Goal: Task Accomplishment & Management: Complete application form

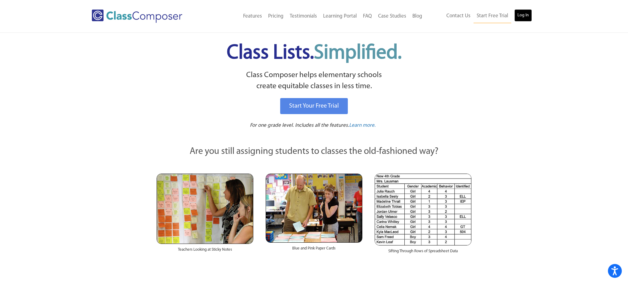
click at [528, 17] on link "Log In" at bounding box center [523, 15] width 18 height 12
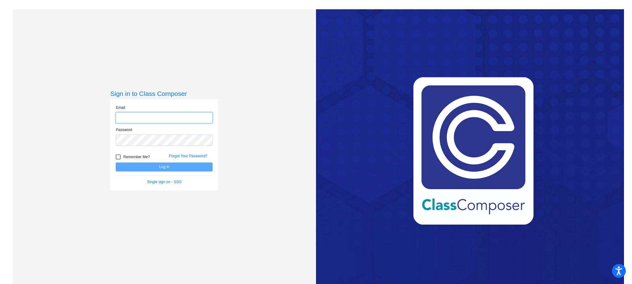
type input "[EMAIL_ADDRESS][DOMAIN_NAME]"
click at [165, 166] on button "Log In" at bounding box center [164, 167] width 97 height 9
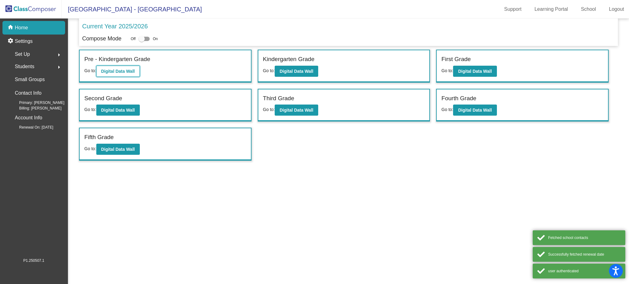
click at [128, 72] on b "Digital Data Wall" at bounding box center [118, 71] width 34 height 5
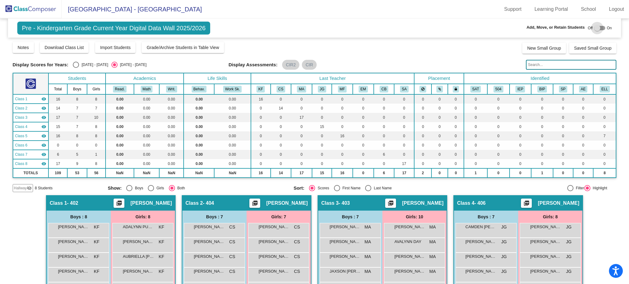
click at [602, 28] on div at bounding box center [599, 28] width 11 height 4
checkbox input "true"
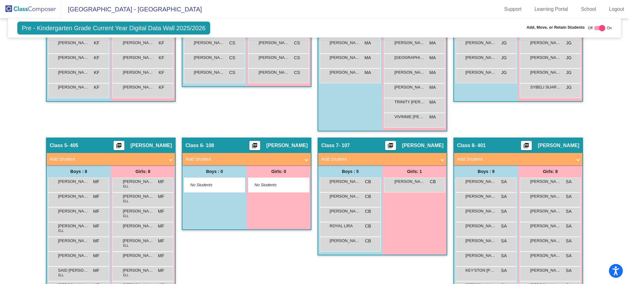
scroll to position [292, 0]
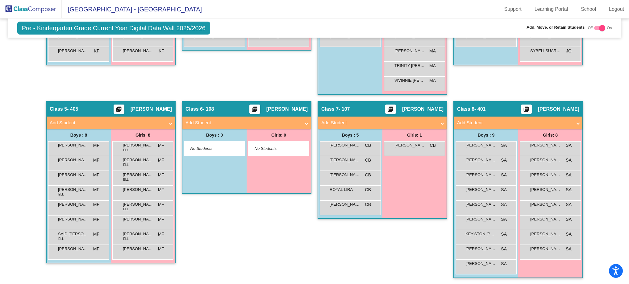
click at [506, 171] on div "COLE NUNEZ-HERRERA SA lock do_not_disturb_alt" at bounding box center [486, 178] width 61 height 15
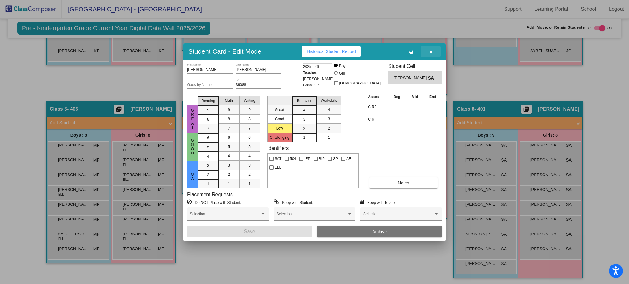
click at [430, 53] on icon "button" at bounding box center [430, 52] width 3 height 4
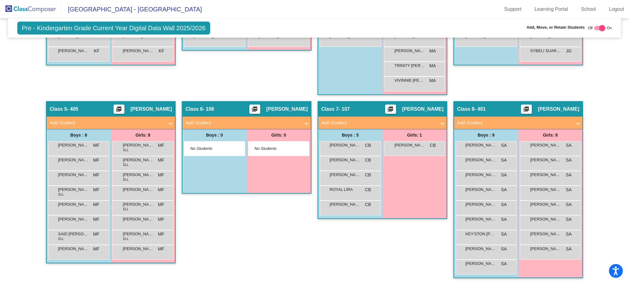
click at [430, 53] on span "MA" at bounding box center [432, 51] width 6 height 6
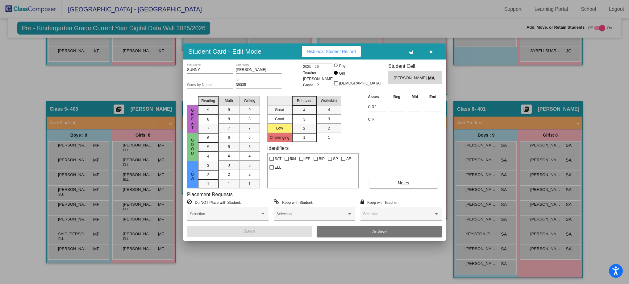
click at [429, 48] on button "button" at bounding box center [431, 51] width 20 height 11
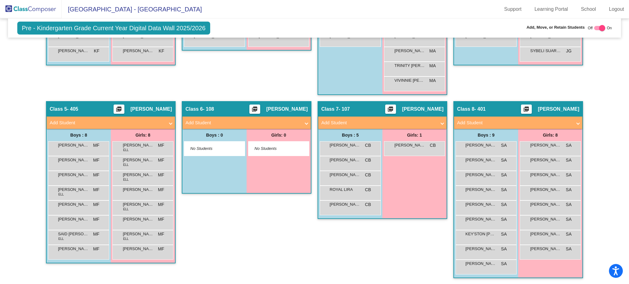
drag, startPoint x: 598, startPoint y: 275, endPoint x: 612, endPoint y: 278, distance: 14.6
click at [612, 278] on div "Hallway - Hallway Class picture_as_pdf Add Student First Name Last Name Student…" at bounding box center [315, 94] width 604 height 382
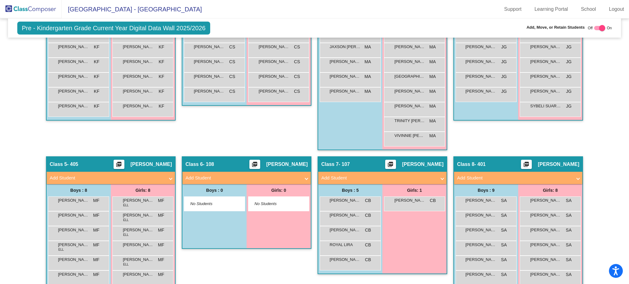
scroll to position [238, 0]
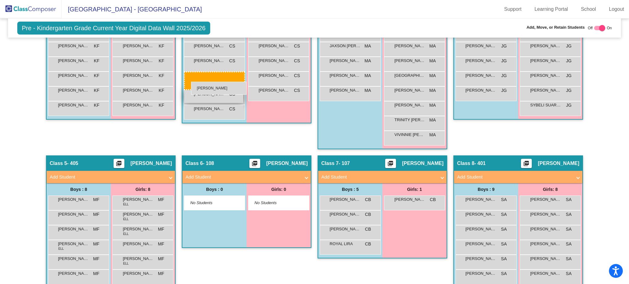
drag, startPoint x: 343, startPoint y: 266, endPoint x: 191, endPoint y: 82, distance: 238.1
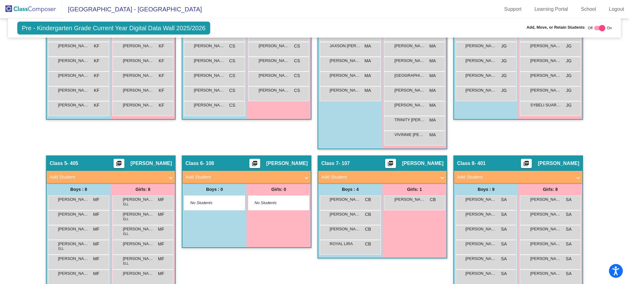
scroll to position [6, 0]
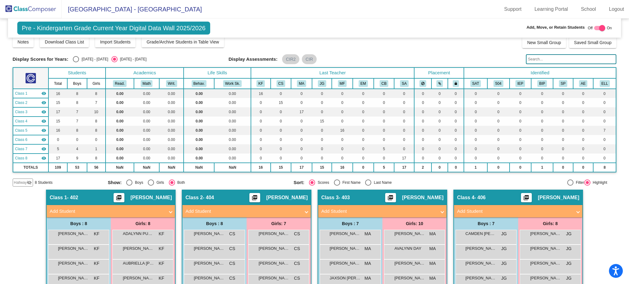
click at [286, 215] on mat-expansion-panel-header "Add Student" at bounding box center [246, 211] width 128 height 12
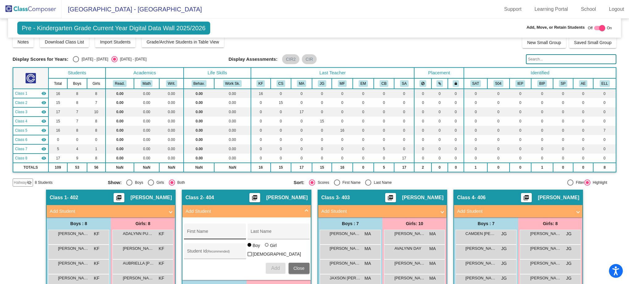
click at [217, 231] on div "First Name" at bounding box center [215, 233] width 56 height 13
type input "Legend"
type input "Espinoza"
type input "38078"
click at [271, 267] on span "Add" at bounding box center [275, 268] width 9 height 5
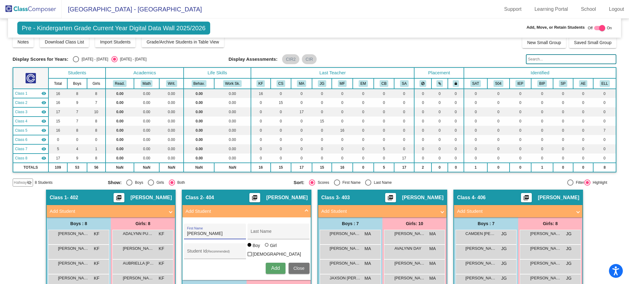
type input "Leo"
type input "Perez"
type input "38119"
click at [274, 266] on span "Add" at bounding box center [275, 268] width 9 height 5
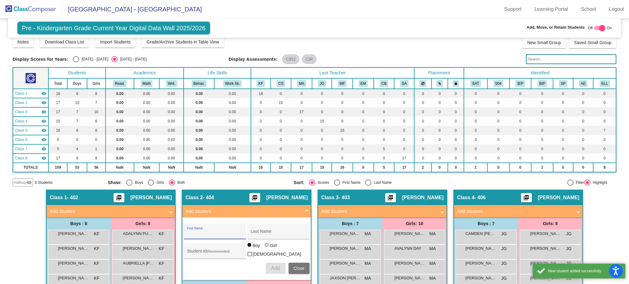
click at [305, 212] on span at bounding box center [306, 211] width 2 height 7
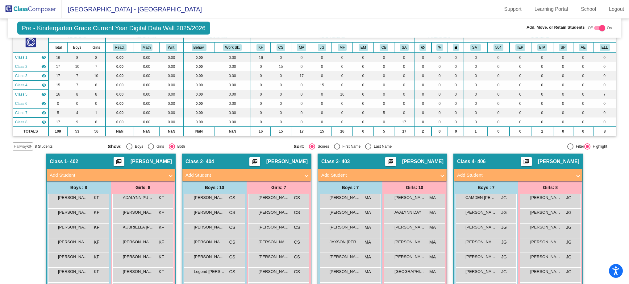
scroll to position [0, 0]
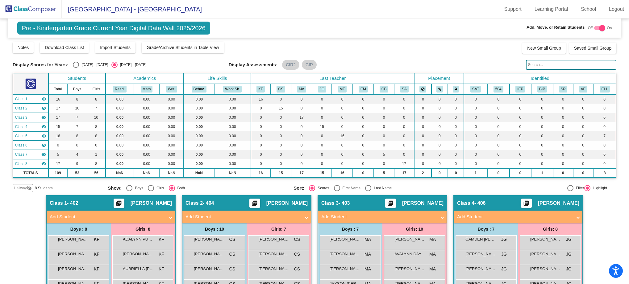
click at [25, 14] on img at bounding box center [31, 9] width 62 height 18
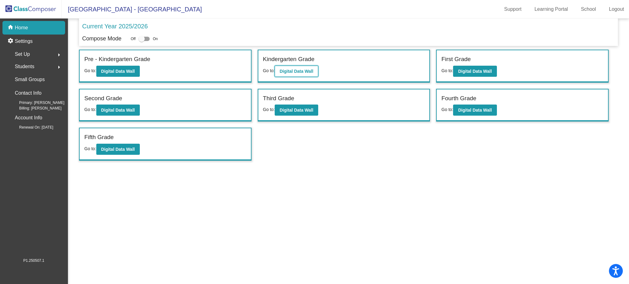
click at [295, 73] on b "Digital Data Wall" at bounding box center [297, 71] width 34 height 5
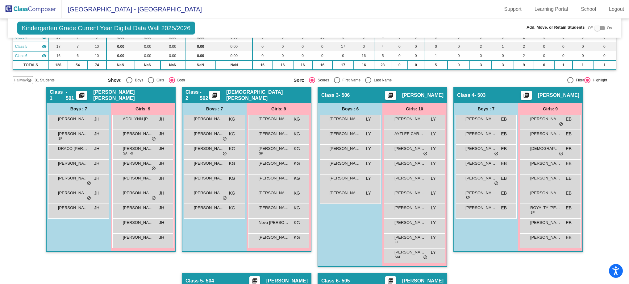
scroll to position [90, 0]
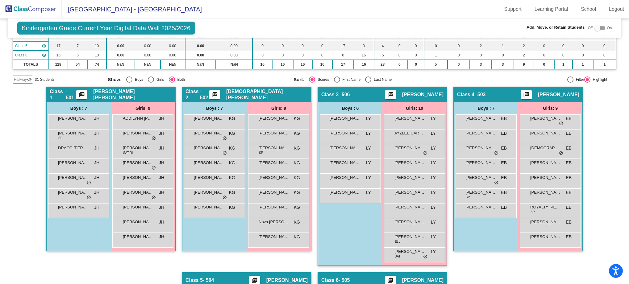
click at [28, 80] on mat-icon "visibility_off" at bounding box center [29, 79] width 5 height 5
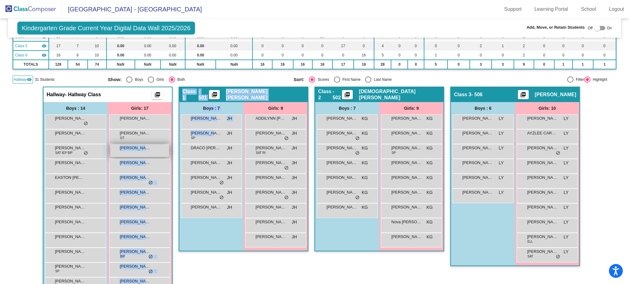
drag, startPoint x: 211, startPoint y: 134, endPoint x: 113, endPoint y: 151, distance: 98.7
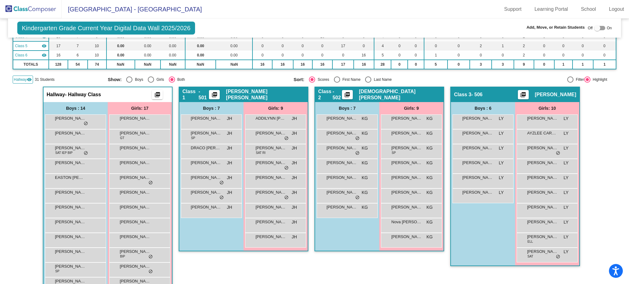
drag, startPoint x: 599, startPoint y: 26, endPoint x: 587, endPoint y: 32, distance: 13.1
click at [599, 26] on div at bounding box center [599, 28] width 11 height 4
checkbox input "true"
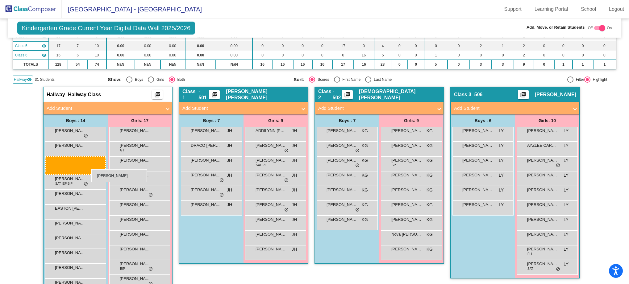
drag, startPoint x: 215, startPoint y: 151, endPoint x: 70, endPoint y: 170, distance: 146.7
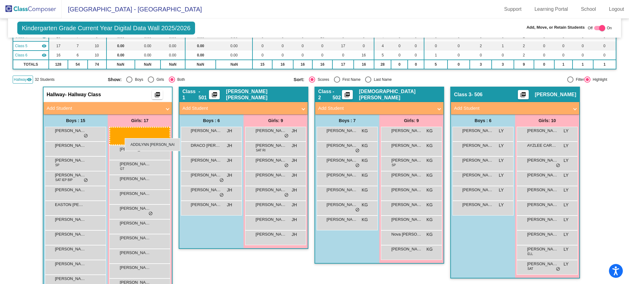
drag, startPoint x: 280, startPoint y: 131, endPoint x: 125, endPoint y: 138, distance: 155.1
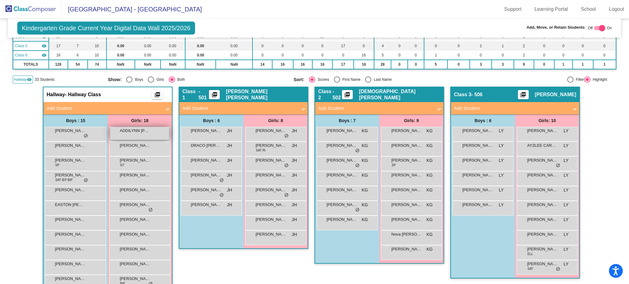
click at [124, 138] on div "ADDILYNN PATRICK lock do_not_disturb_alt" at bounding box center [139, 133] width 59 height 13
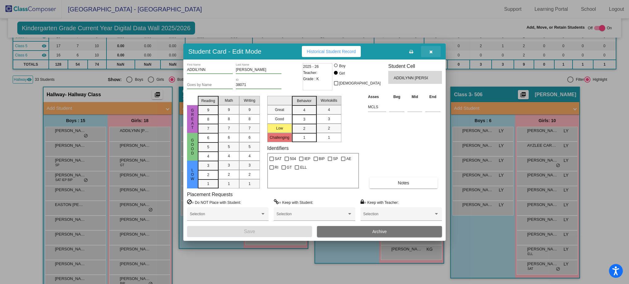
drag, startPoint x: 433, startPoint y: 53, endPoint x: 381, endPoint y: 68, distance: 53.9
click at [433, 53] on button "button" at bounding box center [431, 51] width 20 height 11
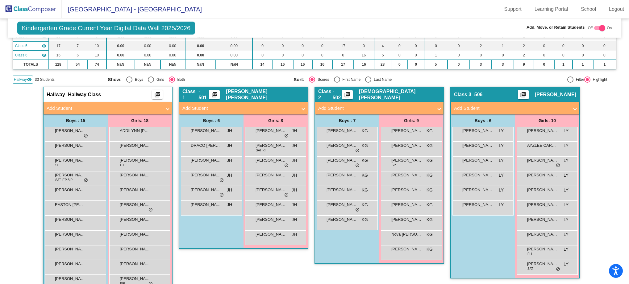
click at [286, 110] on mat-panel-title "Add Student" at bounding box center [239, 108] width 115 height 7
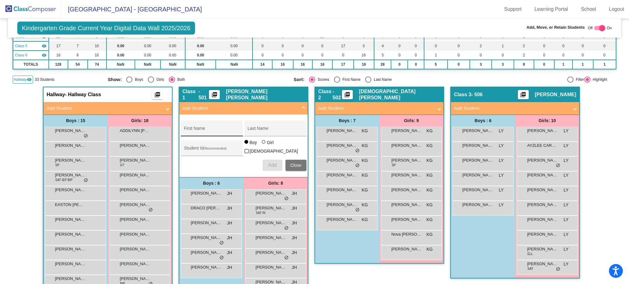
click at [229, 130] on input "First Name" at bounding box center [212, 130] width 56 height 5
type input "Addilynn"
type input "Banda"
click at [220, 146] on div "Student Id (Recommended)" at bounding box center [212, 150] width 56 height 13
type input "38071"
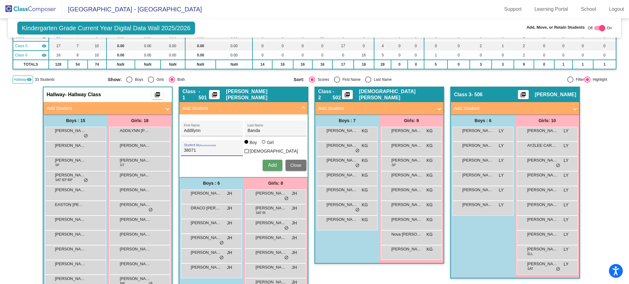
click at [265, 145] on div at bounding box center [264, 142] width 5 height 5
click at [264, 145] on input "Girl" at bounding box center [264, 145] width 0 height 0
radio input "true"
click at [270, 164] on span "Add" at bounding box center [272, 165] width 9 height 5
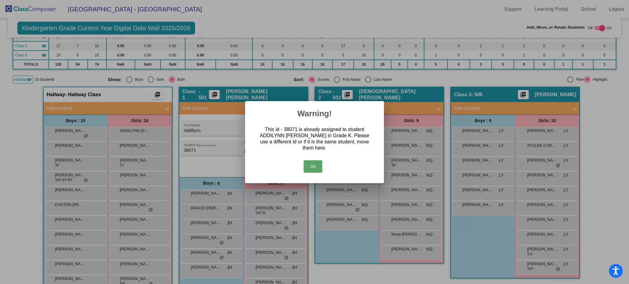
click at [314, 167] on button "Ok" at bounding box center [313, 167] width 19 height 12
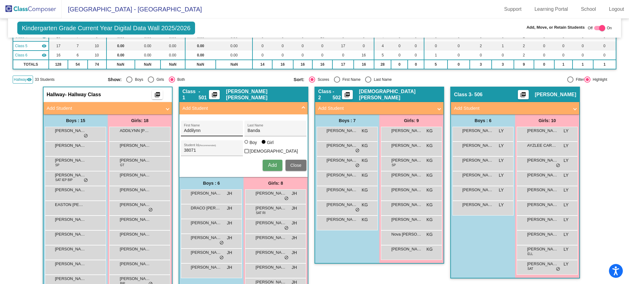
click at [230, 133] on div "Addilynn First Name" at bounding box center [212, 130] width 56 height 13
click at [223, 151] on input "38071" at bounding box center [212, 150] width 56 height 5
click at [295, 167] on button "Close" at bounding box center [296, 165] width 21 height 11
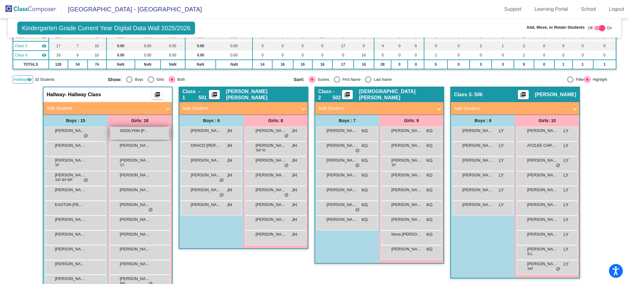
click at [151, 137] on div "ADDILYNN PATRICK lock do_not_disturb_alt" at bounding box center [139, 133] width 59 height 13
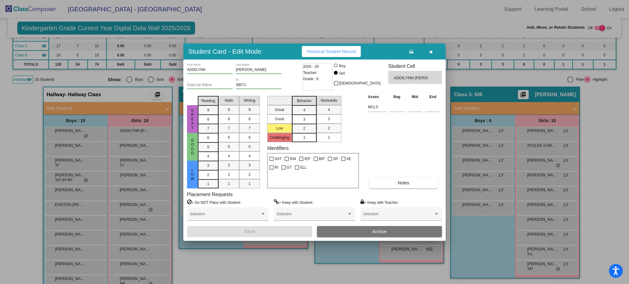
click at [255, 72] on input "PATRICK" at bounding box center [259, 70] width 46 height 4
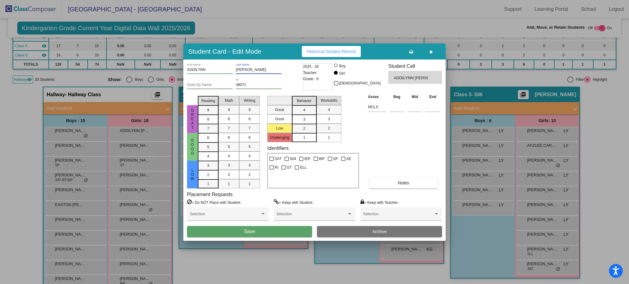
type input "PATRICK Banda"
click at [268, 226] on div "Selection" at bounding box center [227, 216] width 81 height 19
click at [268, 231] on button "Save" at bounding box center [249, 231] width 125 height 11
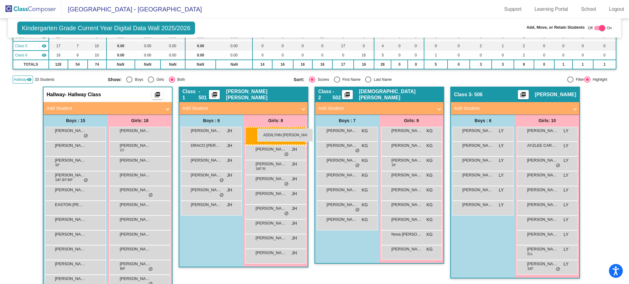
drag, startPoint x: 141, startPoint y: 133, endPoint x: 257, endPoint y: 128, distance: 116.5
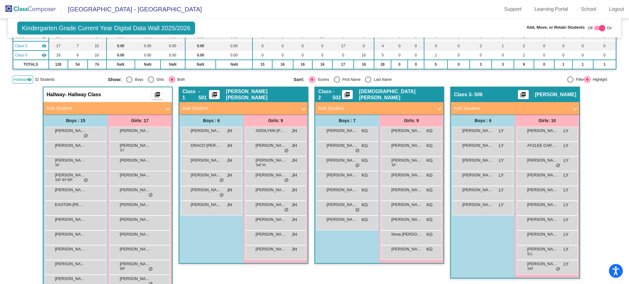
click at [242, 111] on mat-panel-title "Add Student" at bounding box center [239, 108] width 115 height 7
radio input "true"
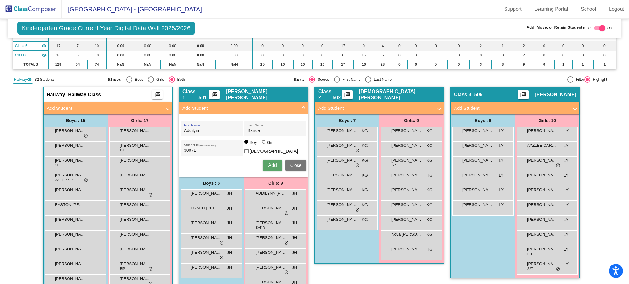
click at [217, 130] on input "Addilynn" at bounding box center [212, 130] width 56 height 5
type input "Jaslynn"
type input "Cantu"
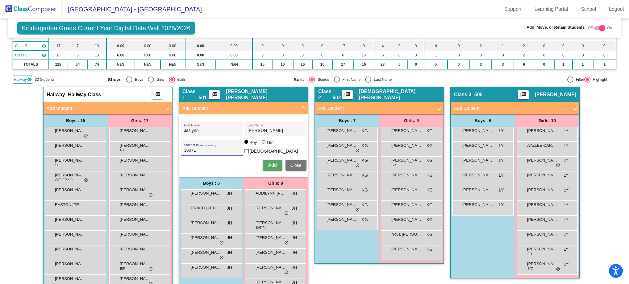
click at [189, 150] on input "38071" at bounding box center [212, 150] width 56 height 5
type input "38084"
click at [262, 144] on div at bounding box center [264, 142] width 4 height 4
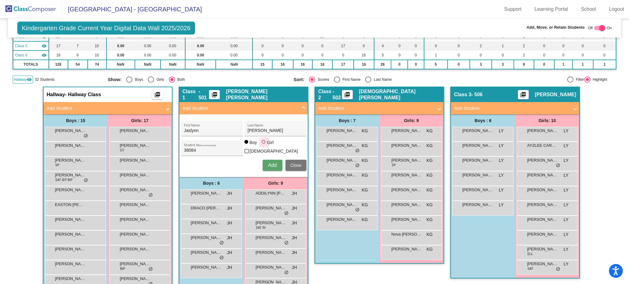
click at [264, 145] on input "Girl" at bounding box center [264, 145] width 0 height 0
radio input "true"
click at [271, 163] on span "Add" at bounding box center [272, 165] width 9 height 5
click at [290, 163] on span "Close" at bounding box center [295, 165] width 11 height 5
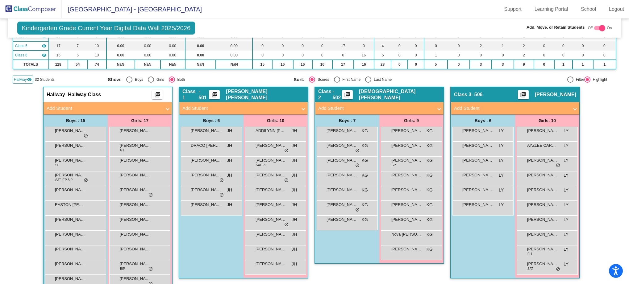
click at [363, 112] on mat-expansion-panel-header "Add Student" at bounding box center [379, 108] width 128 height 12
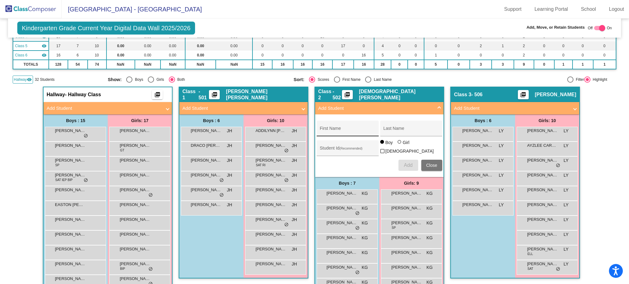
click at [348, 126] on div "First Name" at bounding box center [348, 130] width 56 height 13
type input "Nyah"
type input "Brock"
type input "38128"
click at [398, 144] on div at bounding box center [400, 142] width 4 height 4
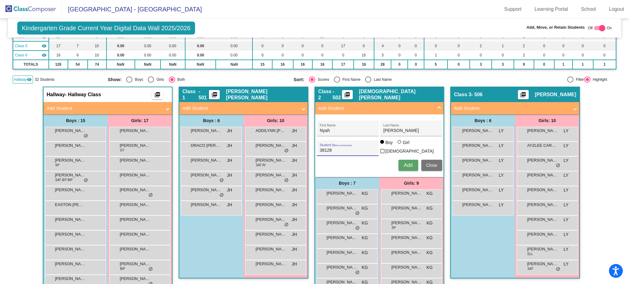
click at [400, 145] on input "Girl" at bounding box center [400, 145] width 0 height 0
radio input "true"
click at [406, 163] on span "Add" at bounding box center [408, 165] width 9 height 5
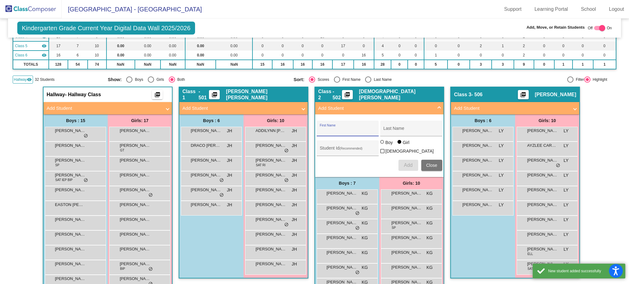
click at [426, 166] on span "Close" at bounding box center [431, 165] width 11 height 5
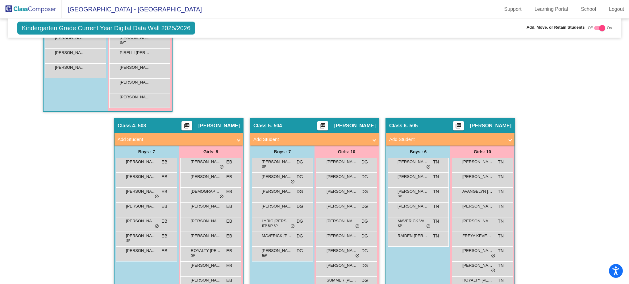
scroll to position [392, 0]
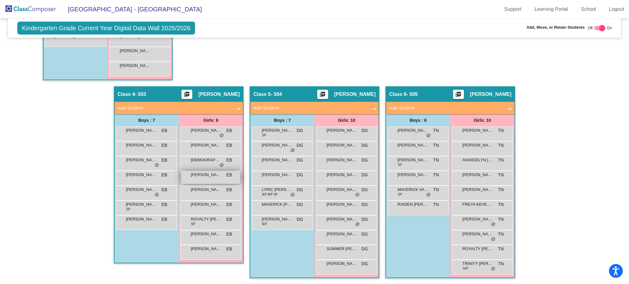
click at [212, 178] on div "Kehlani Escobar EB lock do_not_disturb_alt" at bounding box center [210, 177] width 59 height 13
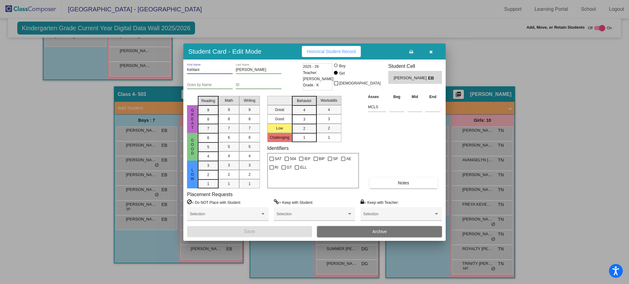
click at [202, 72] on input "Kehlani" at bounding box center [210, 70] width 46 height 4
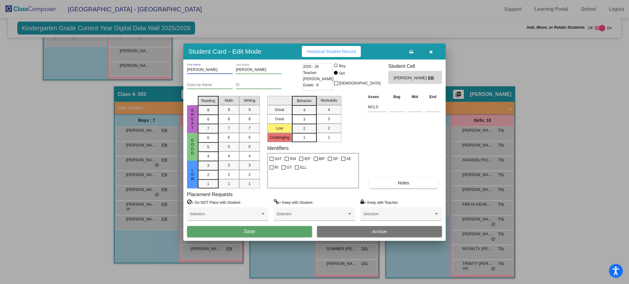
type input "Kaylani"
type input "38110"
click at [249, 235] on button "Save" at bounding box center [249, 231] width 125 height 11
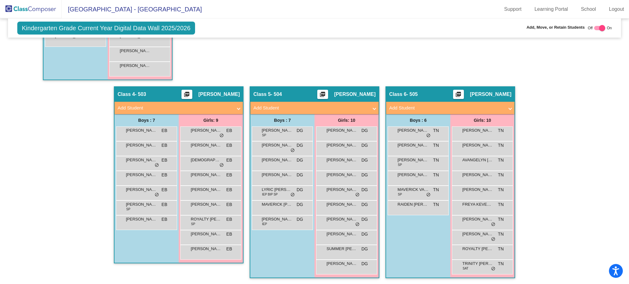
click at [223, 109] on mat-panel-title "Add Student" at bounding box center [175, 108] width 115 height 7
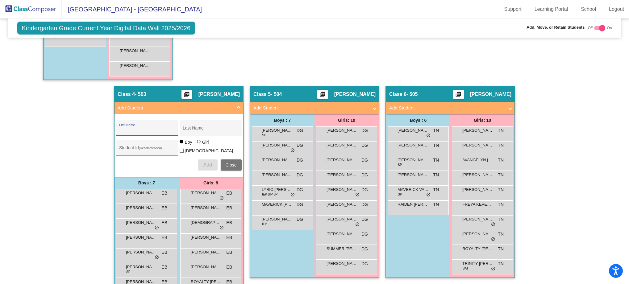
click at [159, 129] on input "First Name" at bounding box center [147, 130] width 56 height 5
type input "Raelynn"
type input "Gonzales"
type input "38901"
click at [203, 145] on div "Girl" at bounding box center [205, 142] width 7 height 6
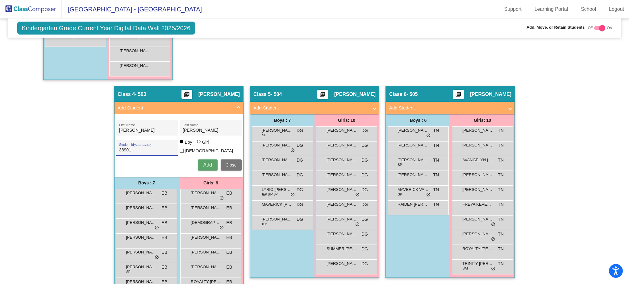
click at [199, 145] on input "Girl" at bounding box center [199, 145] width 0 height 0
radio input "true"
click at [207, 164] on span "Add" at bounding box center [207, 164] width 9 height 5
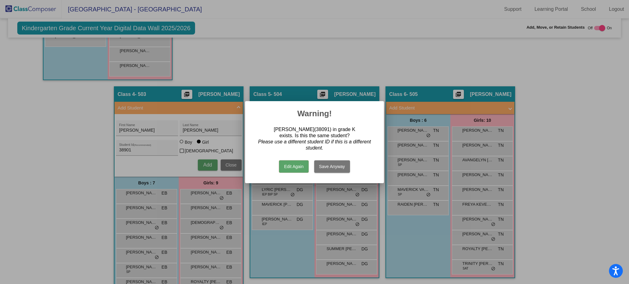
click at [305, 166] on button "Edit Again" at bounding box center [293, 167] width 29 height 12
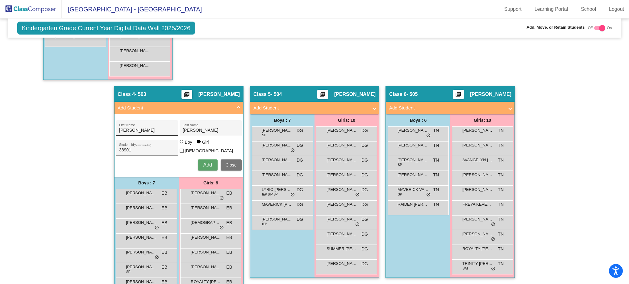
click at [163, 133] on div "Raelynn First Name" at bounding box center [147, 130] width 56 height 13
type input "R"
type input "Luke"
type input "Hesseltine"
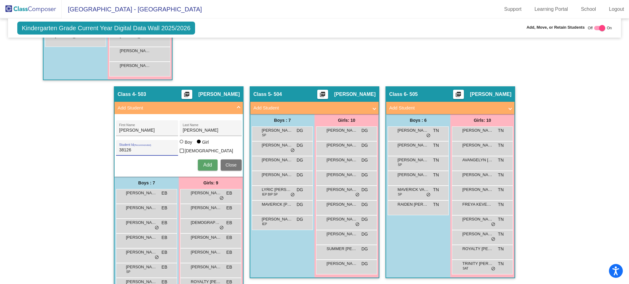
type input "38126"
click at [180, 143] on label "Boy" at bounding box center [187, 142] width 14 height 6
click at [182, 145] on input "Boy" at bounding box center [182, 145] width 0 height 0
radio input "true"
click at [203, 162] on span "Add" at bounding box center [207, 164] width 9 height 5
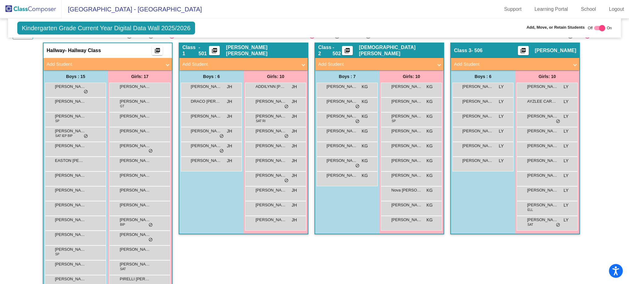
scroll to position [124, 0]
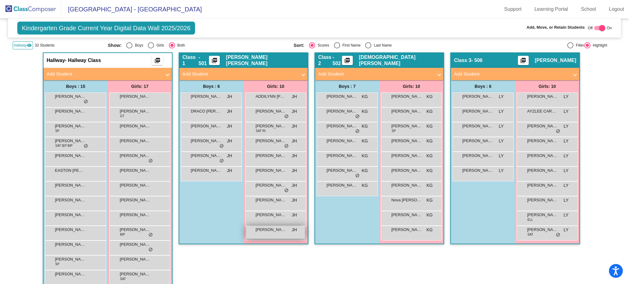
click at [279, 234] on div "Rauzlynn Gonzales JH lock do_not_disturb_alt" at bounding box center [275, 232] width 59 height 13
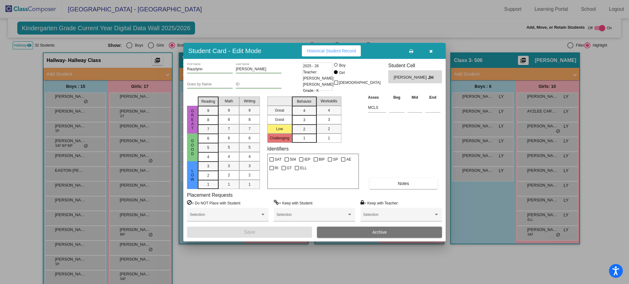
click at [253, 83] on input "ID" at bounding box center [259, 84] width 46 height 4
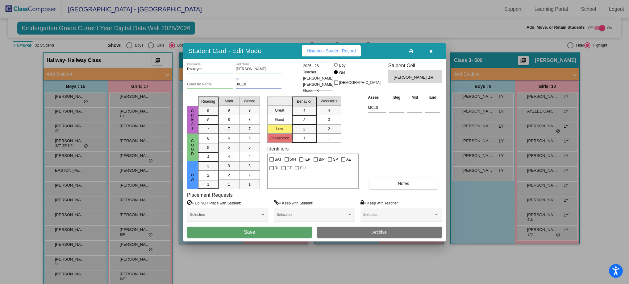
type input "38118"
click at [284, 234] on button "Save" at bounding box center [249, 232] width 125 height 11
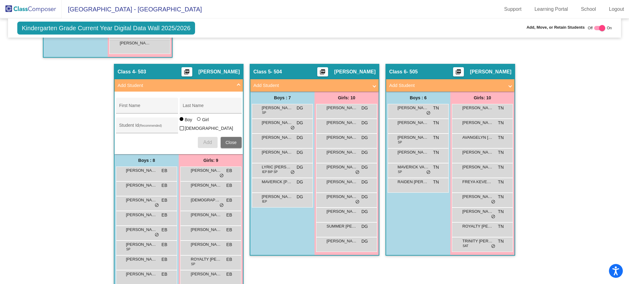
scroll to position [416, 0]
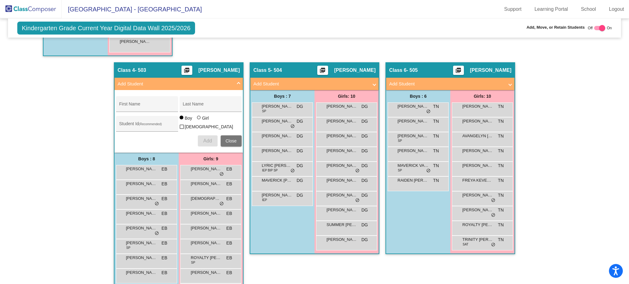
click at [265, 265] on div "Class 5 - 504 picture_as_pdf Danielle Gonzales Add Student First Name Last Name…" at bounding box center [315, 185] width 130 height 246
click at [224, 144] on button "Close" at bounding box center [231, 141] width 21 height 11
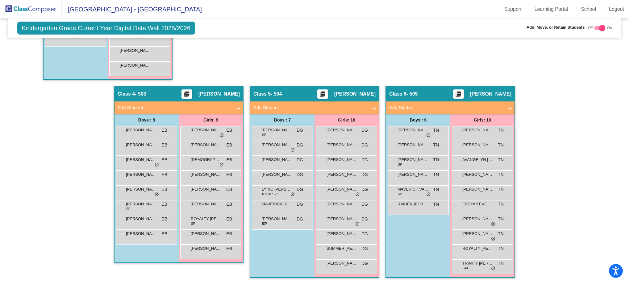
scroll to position [393, 0]
click at [334, 264] on span "sofia garcia" at bounding box center [342, 264] width 31 height 6
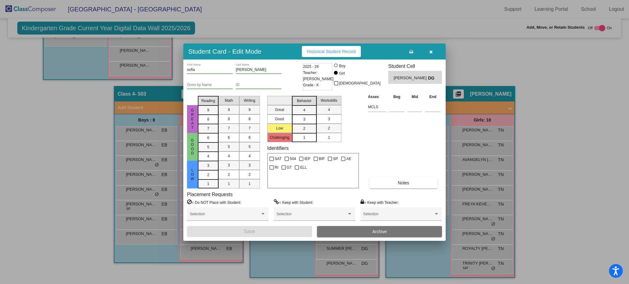
click at [247, 86] on input "ID" at bounding box center [259, 85] width 46 height 4
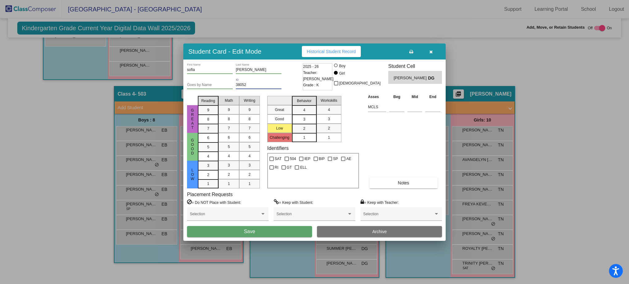
type input "38052"
click at [258, 232] on button "Save" at bounding box center [249, 231] width 125 height 11
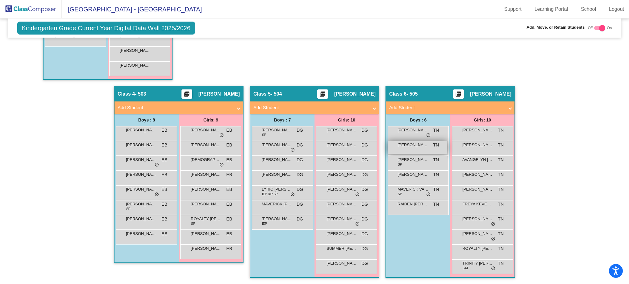
click at [405, 148] on div "Jordan J Garcia TN lock do_not_disturb_alt" at bounding box center [417, 147] width 59 height 13
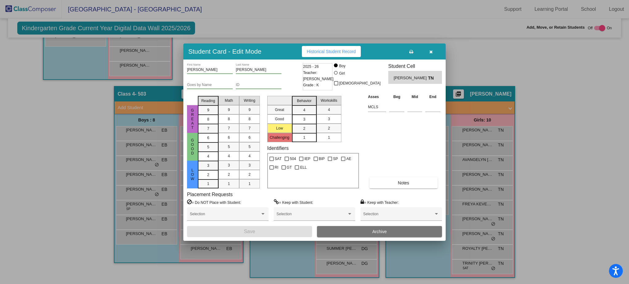
click at [206, 71] on input "Jordan J" at bounding box center [210, 70] width 46 height 4
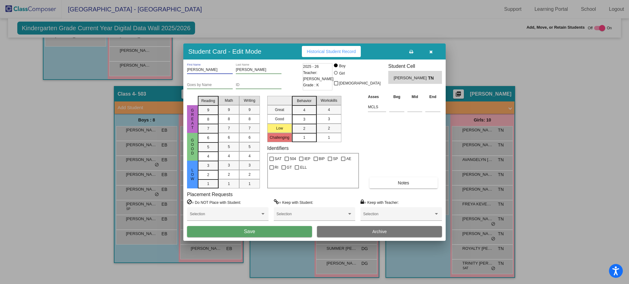
type input "Jordan D"
click at [235, 85] on div "Goes by Name ID" at bounding box center [244, 85] width 114 height 15
click at [238, 85] on input "ID" at bounding box center [259, 85] width 46 height 4
type input "38124"
click at [293, 233] on button "Save" at bounding box center [249, 231] width 125 height 11
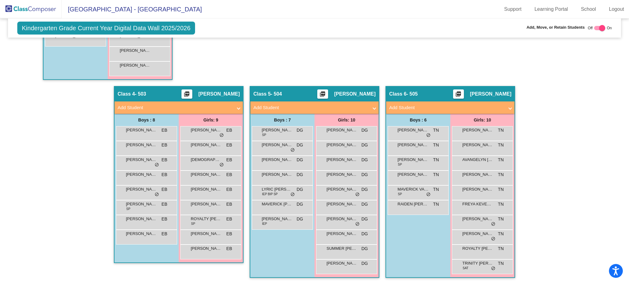
click at [394, 110] on mat-panel-title "Add Student" at bounding box center [446, 107] width 115 height 7
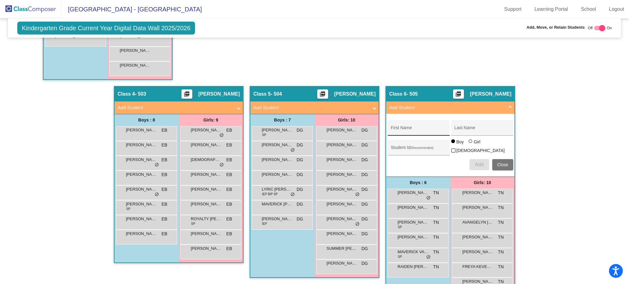
click at [400, 132] on input "First Name" at bounding box center [419, 130] width 56 height 5
type input "Dylan"
type input "Quintero"
type input "38127"
click at [475, 163] on span "Add" at bounding box center [479, 164] width 9 height 5
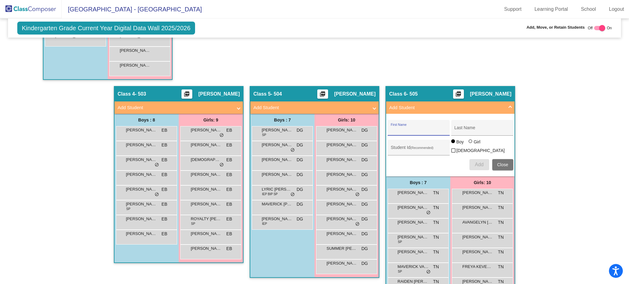
click at [500, 165] on span "Close" at bounding box center [502, 164] width 11 height 5
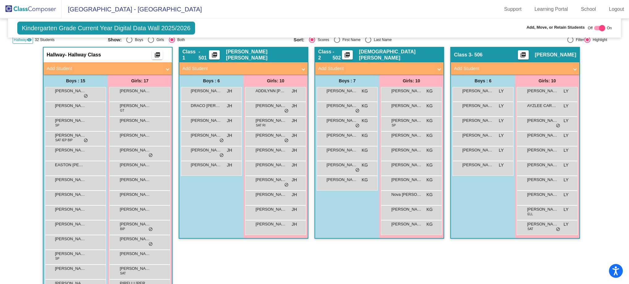
scroll to position [109, 0]
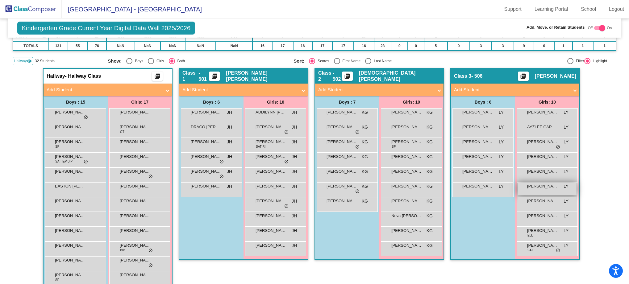
click at [530, 190] on div "Jenna Rodriguez LY lock do_not_disturb_alt" at bounding box center [547, 189] width 59 height 13
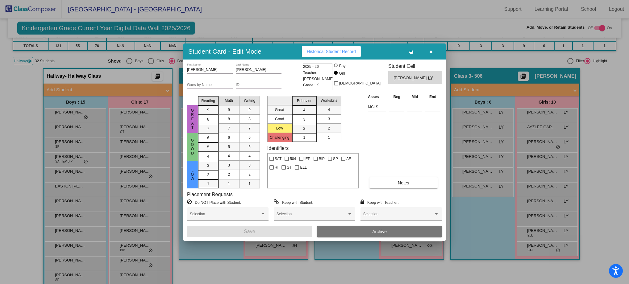
click at [213, 71] on input "Jenna" at bounding box center [210, 70] width 46 height 4
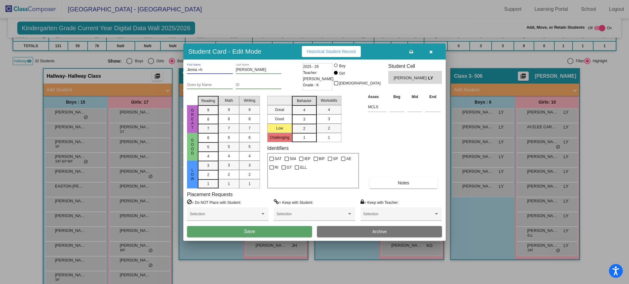
type input "Jenna =h"
click at [249, 86] on input "ID" at bounding box center [259, 85] width 46 height 4
type input "38108"
click at [263, 231] on button "Save" at bounding box center [249, 231] width 125 height 11
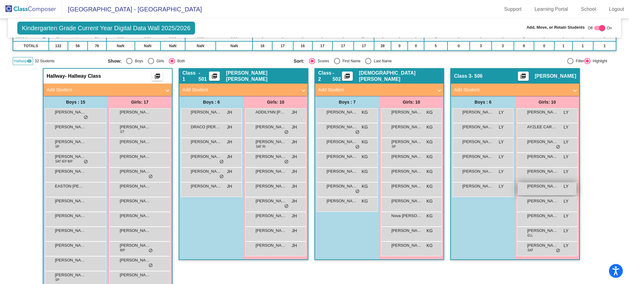
click at [525, 191] on div "Jenna =h Rodriguez LY lock do_not_disturb_alt" at bounding box center [547, 189] width 59 height 13
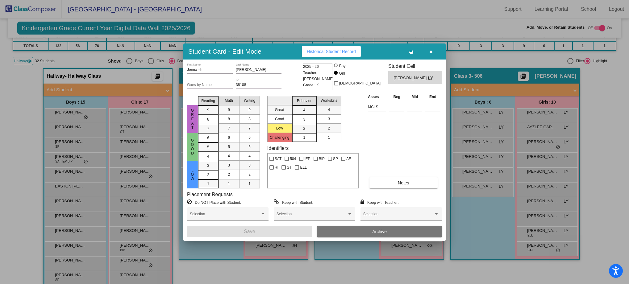
click at [201, 69] on input "Jenna =h" at bounding box center [210, 70] width 46 height 4
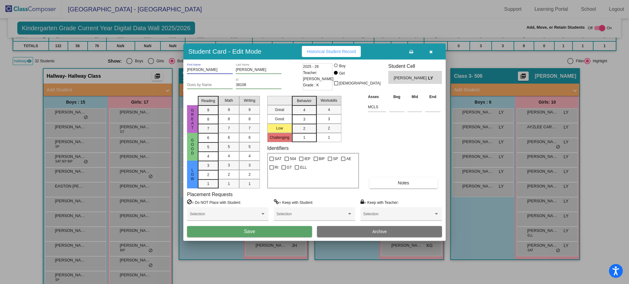
type input "Jennah"
click at [187, 226] on button "Save" at bounding box center [249, 231] width 125 height 11
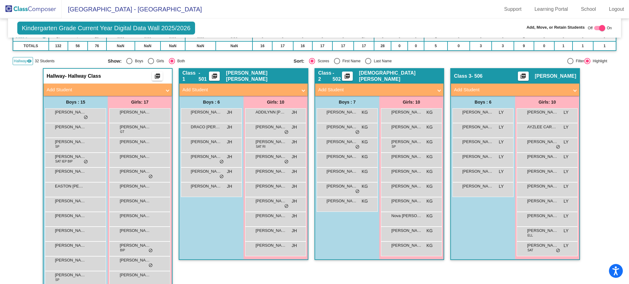
click at [514, 93] on mat-expansion-panel-header "Add Student" at bounding box center [515, 90] width 128 height 12
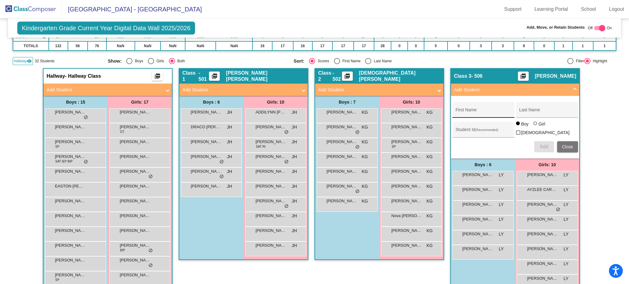
click at [491, 117] on div "First Name" at bounding box center [484, 112] width 56 height 13
click at [562, 142] on button "Close" at bounding box center [567, 146] width 21 height 11
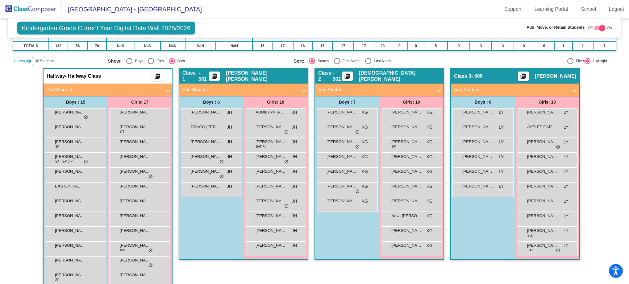
click at [46, 9] on img at bounding box center [31, 9] width 62 height 18
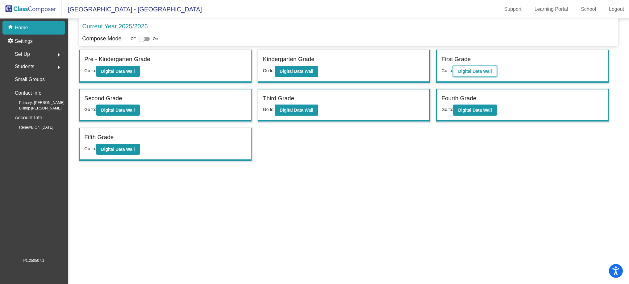
click at [470, 74] on button "Digital Data Wall" at bounding box center [475, 71] width 44 height 11
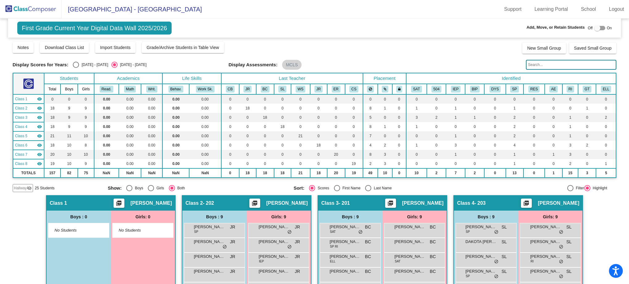
click at [27, 13] on img at bounding box center [31, 9] width 62 height 18
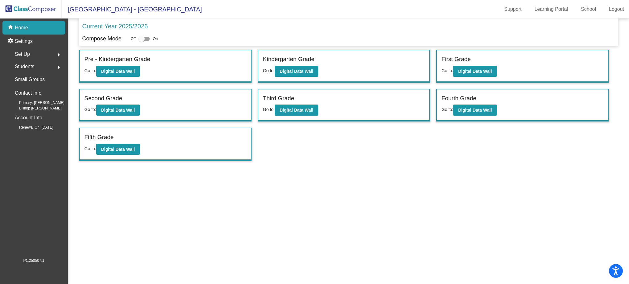
click at [49, 69] on div "Students arrow_right" at bounding box center [35, 67] width 59 height 12
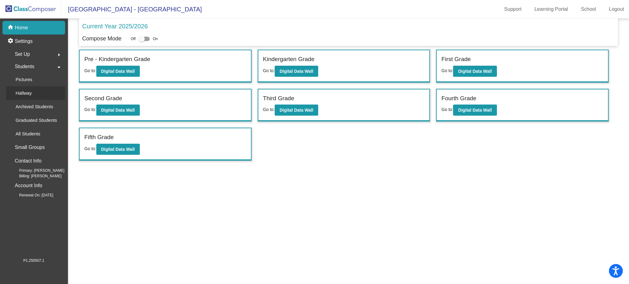
click at [35, 95] on div "Hallway" at bounding box center [21, 93] width 31 height 14
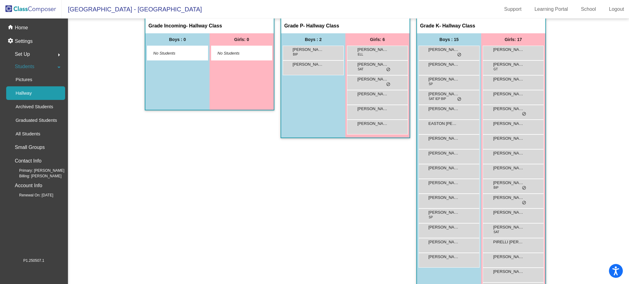
scroll to position [9, 0]
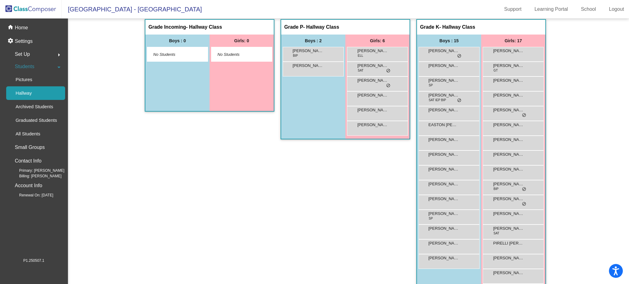
click at [34, 70] on span "Students" at bounding box center [24, 66] width 19 height 9
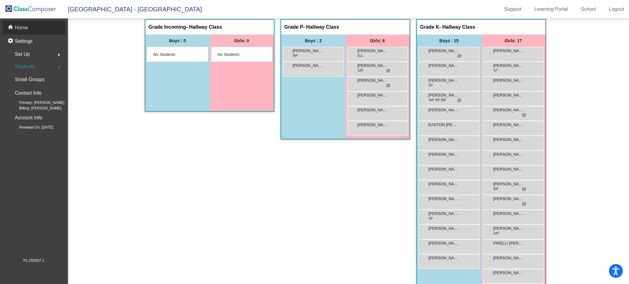
click at [27, 29] on p "Home" at bounding box center [21, 27] width 13 height 7
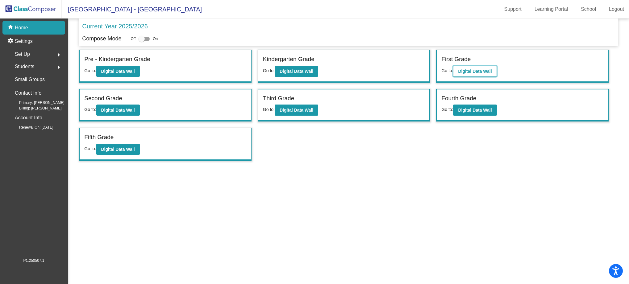
click at [457, 72] on button "Digital Data Wall" at bounding box center [475, 71] width 44 height 11
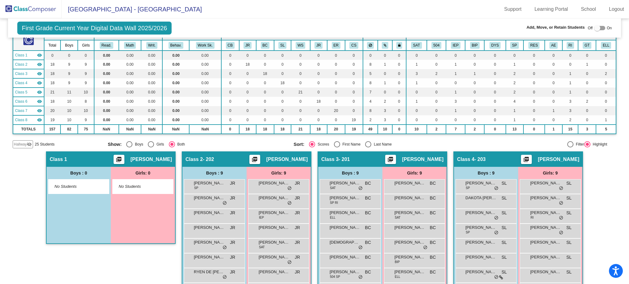
scroll to position [9, 0]
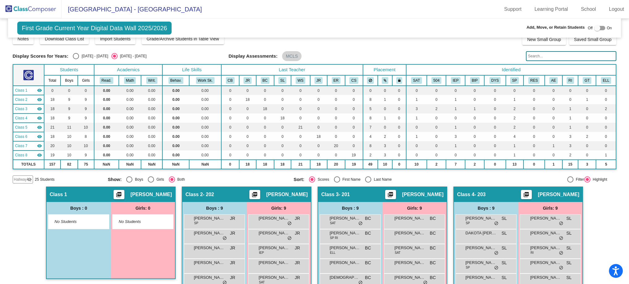
click at [49, 8] on img at bounding box center [31, 9] width 62 height 18
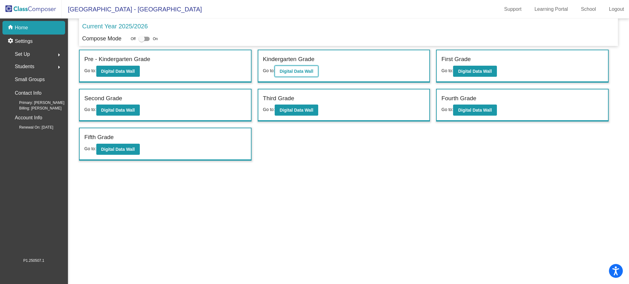
click at [304, 72] on b "Digital Data Wall" at bounding box center [297, 71] width 34 height 5
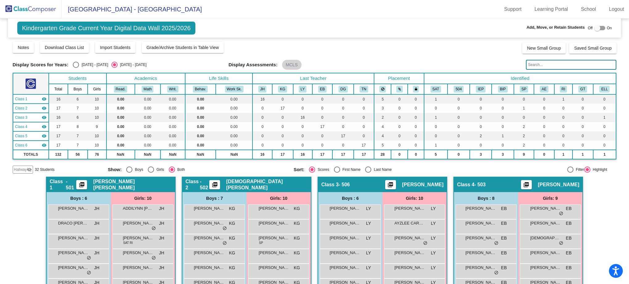
click at [596, 31] on label at bounding box center [599, 27] width 11 height 7
checkbox input "true"
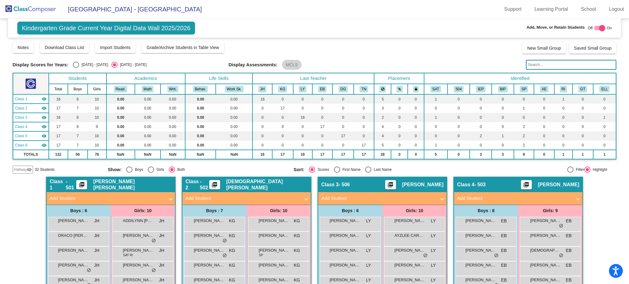
click at [414, 201] on mat-panel-title "Add Student" at bounding box center [378, 198] width 115 height 7
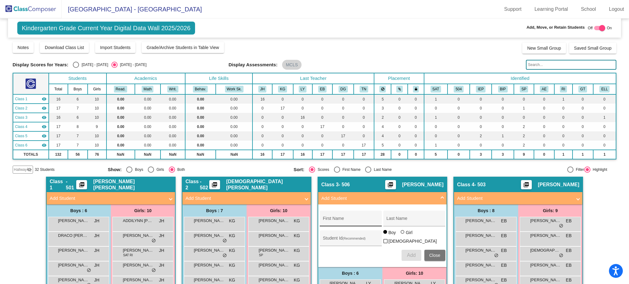
click at [371, 220] on input "First Name" at bounding box center [351, 221] width 56 height 5
type input "Killian"
type input "Machida"
type input "38122"
click at [407, 255] on span "Add" at bounding box center [411, 255] width 9 height 5
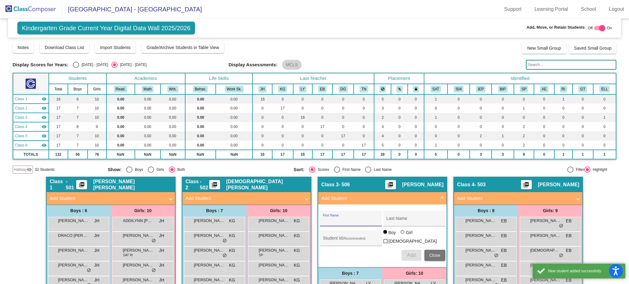
click at [426, 254] on button "Close" at bounding box center [434, 255] width 21 height 11
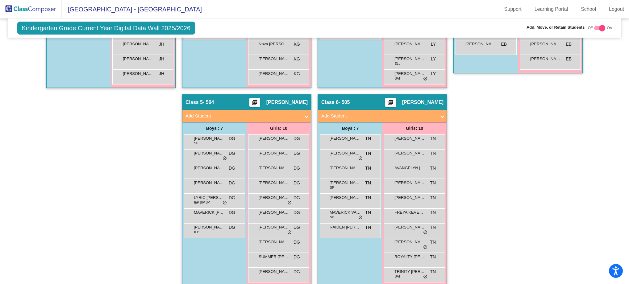
scroll to position [289, 0]
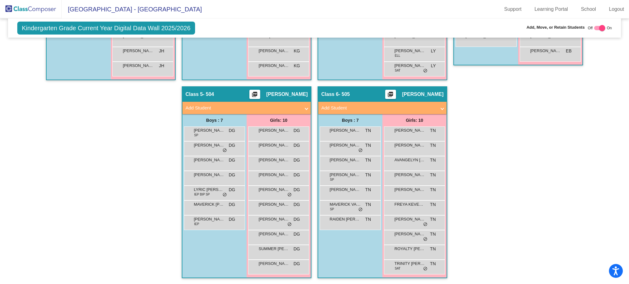
click at [15, 12] on img at bounding box center [31, 9] width 62 height 18
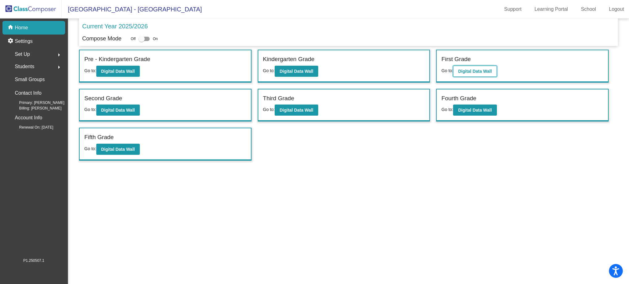
click at [461, 74] on button "Digital Data Wall" at bounding box center [475, 71] width 44 height 11
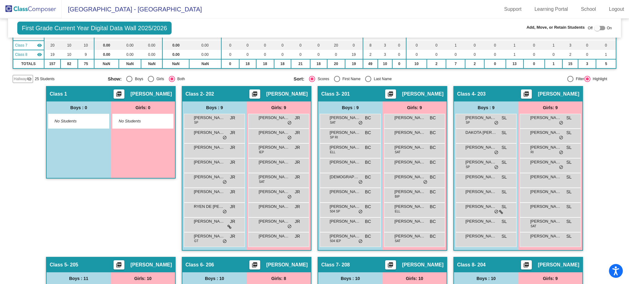
scroll to position [90, 0]
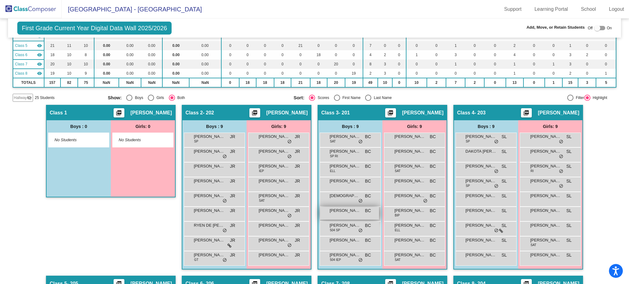
click at [354, 211] on span "KINGSTON LEON-Trevino" at bounding box center [345, 211] width 31 height 6
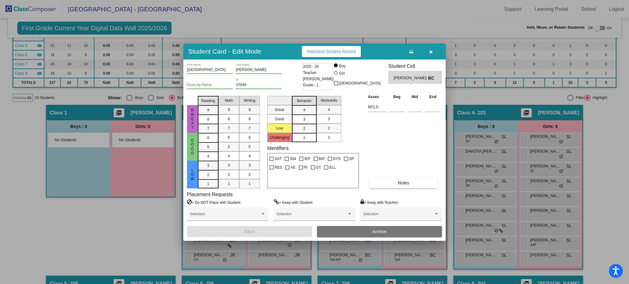
click at [432, 51] on icon "button" at bounding box center [430, 52] width 3 height 4
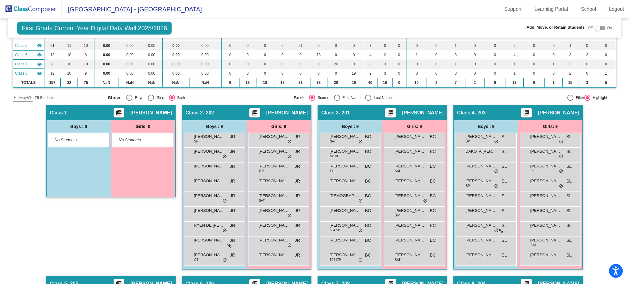
click at [594, 31] on div at bounding box center [597, 28] width 6 height 6
checkbox input "true"
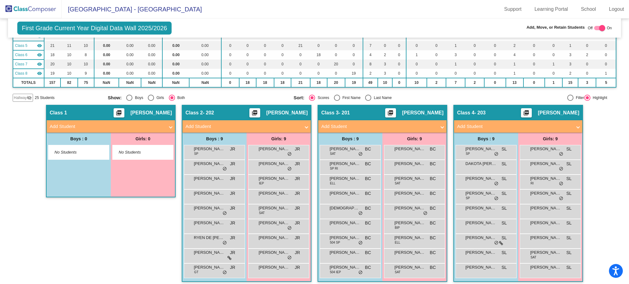
click at [429, 129] on mat-panel-title "Add Student" at bounding box center [378, 126] width 115 height 7
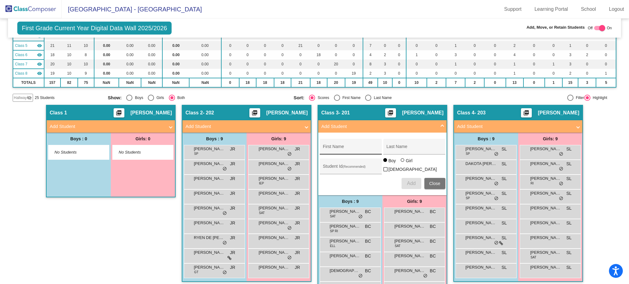
click at [372, 147] on input "First Name" at bounding box center [351, 149] width 56 height 5
type input "Karter"
type input "Escobar"
type input "37196"
click at [407, 179] on button "Add" at bounding box center [412, 183] width 20 height 11
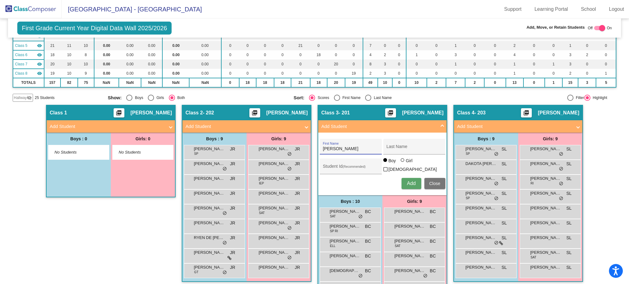
type input "Parker"
type input "Wiginton"
click at [406, 164] on div "Girl" at bounding box center [409, 161] width 7 height 6
click at [403, 164] on input "Girl" at bounding box center [403, 163] width 0 height 0
radio input "true"
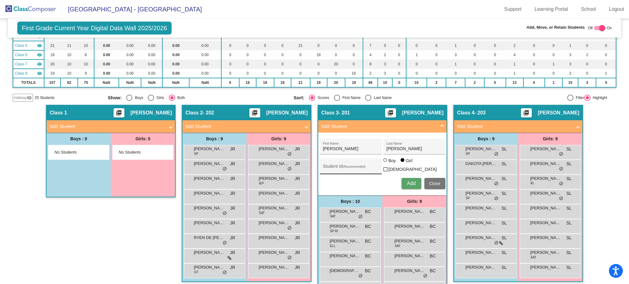
click at [353, 166] on input "Student Id (Recommended)" at bounding box center [351, 168] width 56 height 5
type input "37195"
click at [414, 186] on button "Add" at bounding box center [412, 183] width 20 height 11
click at [433, 183] on span "Close" at bounding box center [434, 183] width 11 height 5
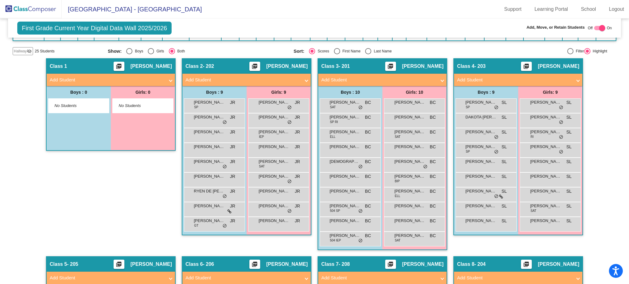
scroll to position [136, 0]
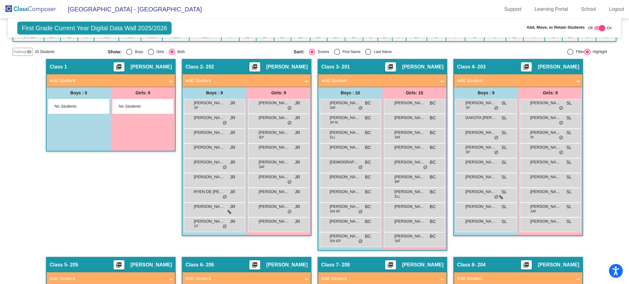
click at [294, 83] on mat-panel-title "Add Student" at bounding box center [243, 80] width 115 height 7
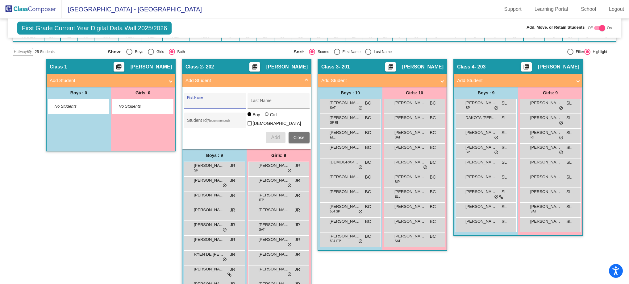
click at [217, 102] on input "First Name" at bounding box center [215, 103] width 56 height 5
type input "Myles"
type input "a"
type input "Garza"
type input "37046"
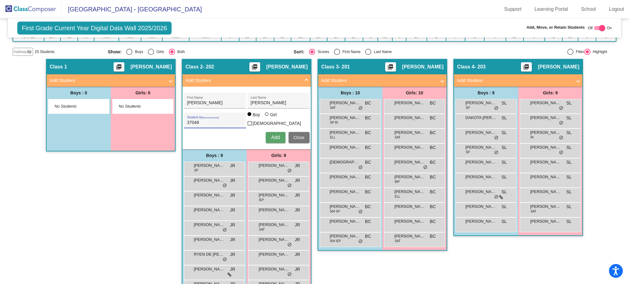
click at [275, 140] on button "Add" at bounding box center [276, 137] width 20 height 11
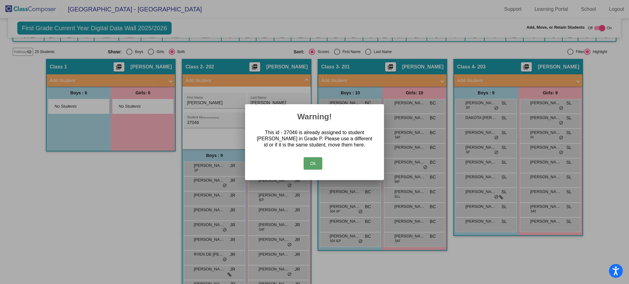
click at [316, 166] on button "Ok" at bounding box center [313, 163] width 19 height 12
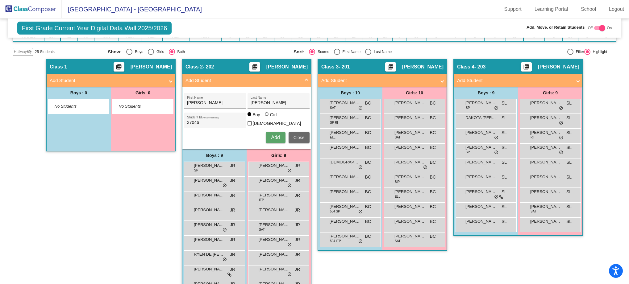
click at [295, 136] on span "Close" at bounding box center [299, 137] width 11 height 5
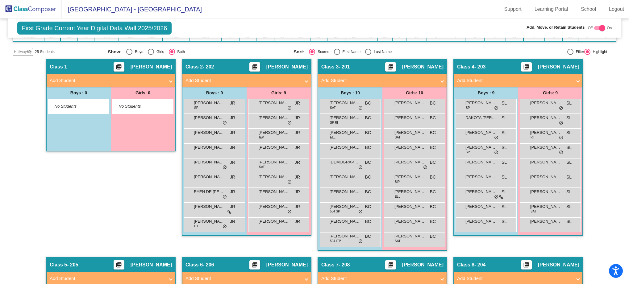
click at [235, 83] on mat-panel-title "Add Student" at bounding box center [243, 80] width 115 height 7
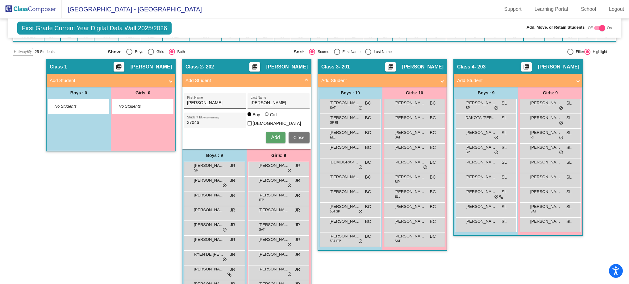
click at [226, 106] on div "Myles First Name" at bounding box center [215, 102] width 56 height 13
type input "Myle"
click at [262, 105] on input "Garza" at bounding box center [279, 103] width 56 height 5
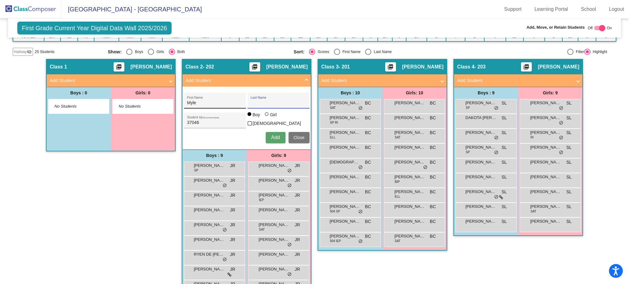
click at [216, 103] on input "Myle" at bounding box center [215, 103] width 56 height 5
click at [202, 117] on div "37046 Student Id (Recommended)" at bounding box center [215, 122] width 56 height 13
click at [201, 119] on div "37046 Student Id (Recommended)" at bounding box center [215, 122] width 56 height 13
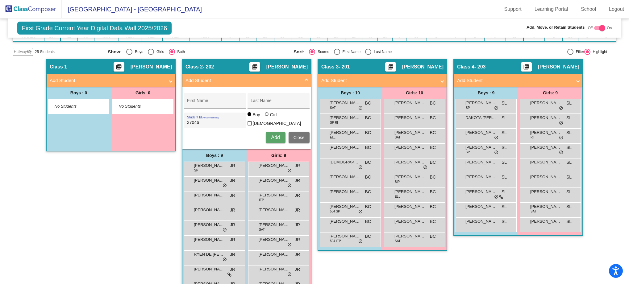
click at [200, 121] on input "37046" at bounding box center [215, 122] width 56 height 5
click at [299, 136] on span "Close" at bounding box center [299, 137] width 11 height 5
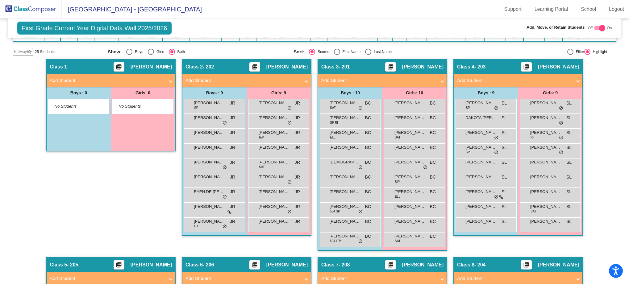
click at [26, 14] on img at bounding box center [31, 9] width 62 height 18
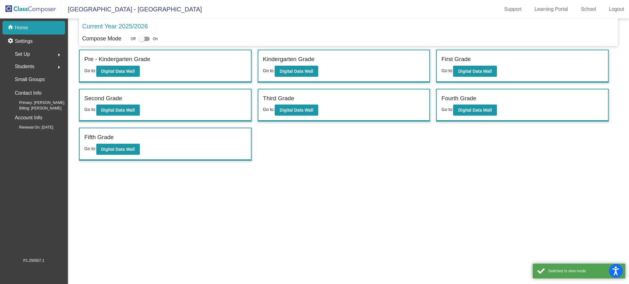
click at [33, 69] on span "Students" at bounding box center [24, 66] width 19 height 9
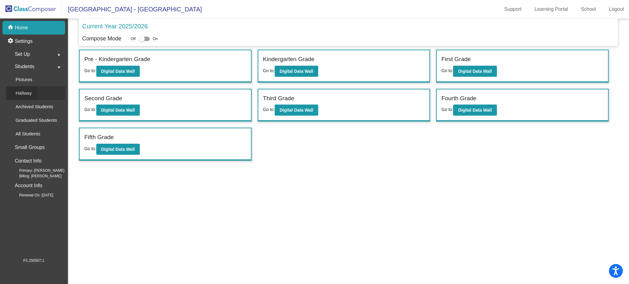
click at [32, 97] on div "Hallway" at bounding box center [21, 93] width 31 height 14
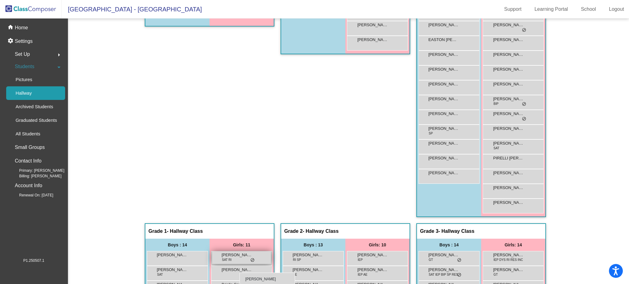
scroll to position [96, 0]
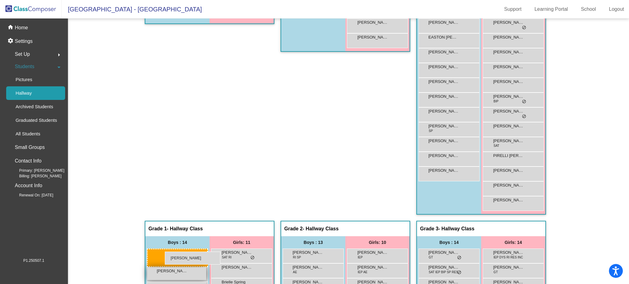
drag, startPoint x: 315, startPoint y: 76, endPoint x: 164, endPoint y: 252, distance: 232.3
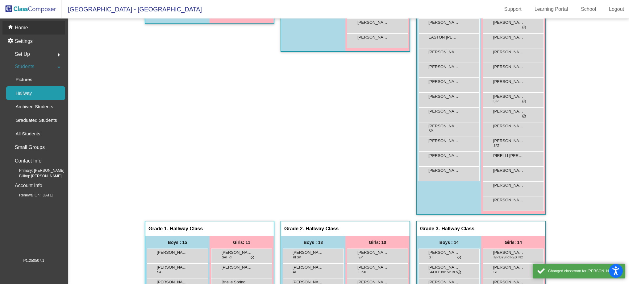
click at [29, 30] on div "home Home" at bounding box center [33, 28] width 63 height 14
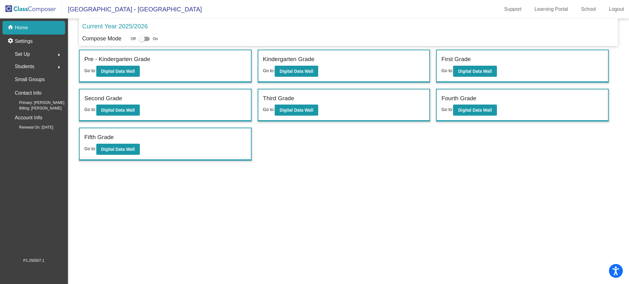
click at [31, 12] on img at bounding box center [31, 9] width 62 height 18
click at [472, 73] on b "Digital Data Wall" at bounding box center [475, 71] width 34 height 5
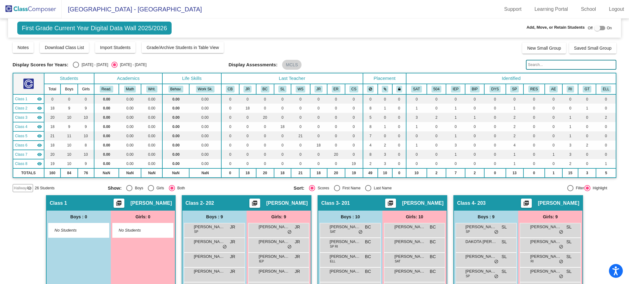
click at [27, 185] on div "Hallway visibility_off" at bounding box center [23, 188] width 20 height 8
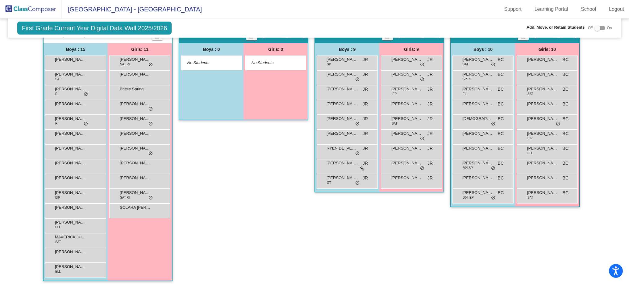
scroll to position [171, 0]
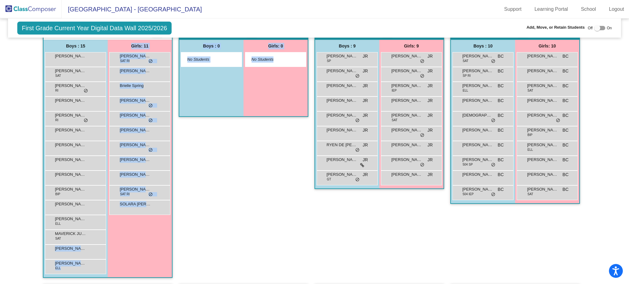
drag, startPoint x: 69, startPoint y: 255, endPoint x: 307, endPoint y: 155, distance: 258.3
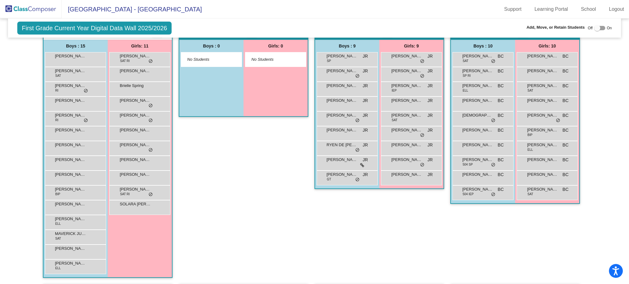
click at [595, 23] on div "First Grade Current Year Digital Data Wall 2025/2026 Add, Move, or Retain Stude…" at bounding box center [314, 28] width 613 height 19
drag, startPoint x: 595, startPoint y: 28, endPoint x: 592, endPoint y: 30, distance: 3.2
click at [595, 28] on div at bounding box center [597, 28] width 6 height 6
checkbox input "true"
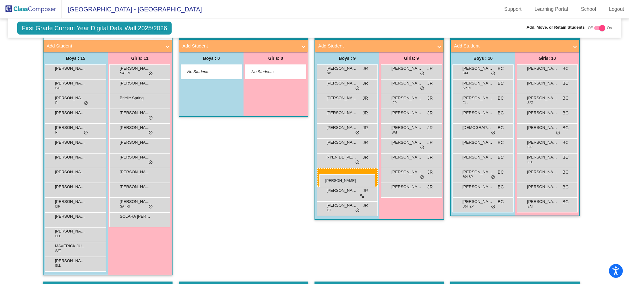
drag, startPoint x: 73, startPoint y: 264, endPoint x: 319, endPoint y: 174, distance: 262.4
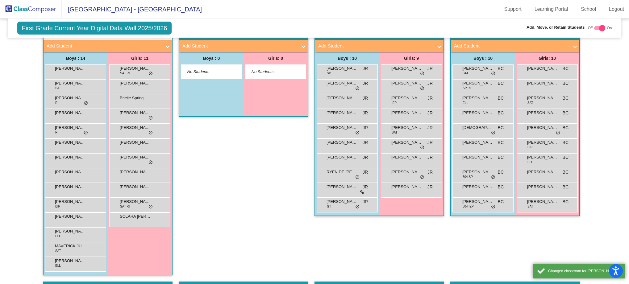
click at [300, 205] on div "Class 1 picture_as_pdf Crystal Berger Add Student First Name Last Name Student …" at bounding box center [244, 152] width 130 height 257
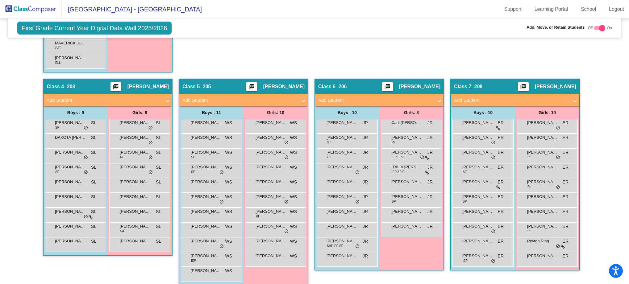
scroll to position [374, 0]
click at [123, 101] on mat-panel-title "Add Student" at bounding box center [104, 100] width 115 height 7
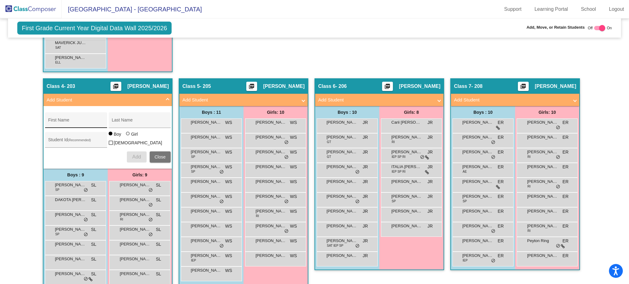
click at [85, 117] on div "First Name" at bounding box center [76, 122] width 56 height 13
type input "Caige"
type input "Cantu"
type input "37197"
click at [140, 157] on button "Add" at bounding box center [137, 157] width 20 height 11
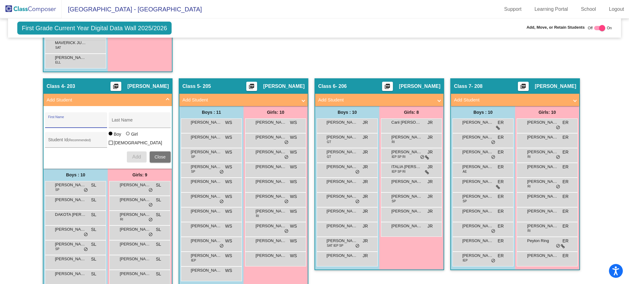
click at [54, 119] on div "First Name" at bounding box center [76, 122] width 56 height 13
type input "Michaela"
type input "Medina"
type input "37186"
click at [126, 136] on div at bounding box center [128, 134] width 4 height 4
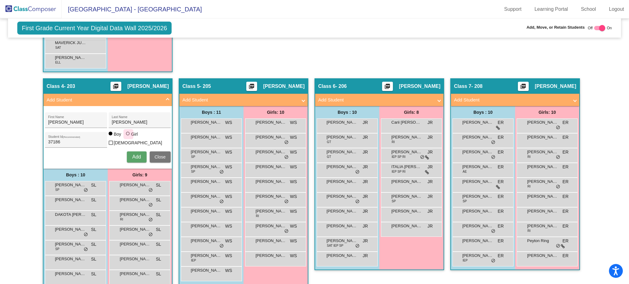
click at [128, 137] on input "Girl" at bounding box center [128, 137] width 0 height 0
radio input "true"
click at [133, 154] on span "Add" at bounding box center [136, 156] width 9 height 5
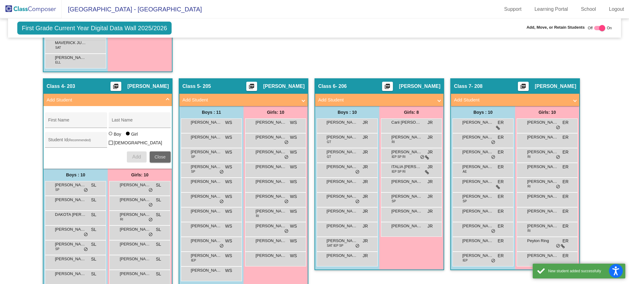
click at [155, 156] on span "Close" at bounding box center [160, 157] width 11 height 5
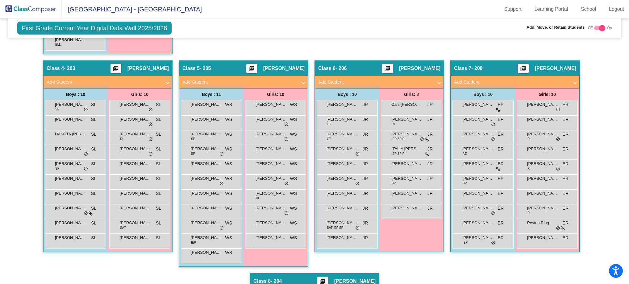
scroll to position [393, 0]
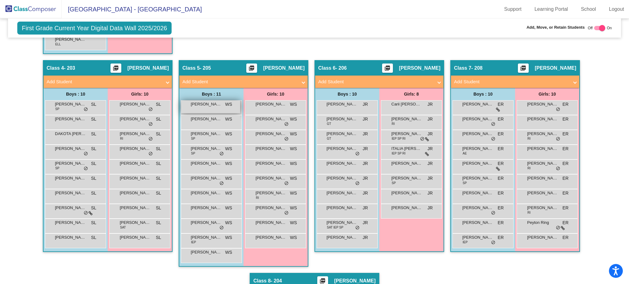
click at [218, 105] on span "Amiir Owusu" at bounding box center [206, 104] width 31 height 6
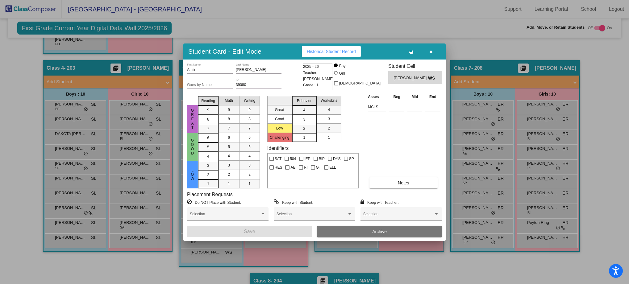
click at [429, 52] on button "button" at bounding box center [431, 51] width 20 height 11
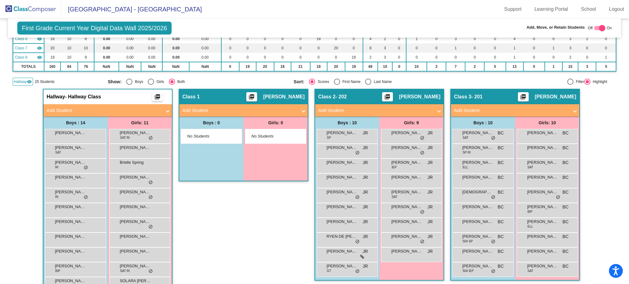
scroll to position [104, 0]
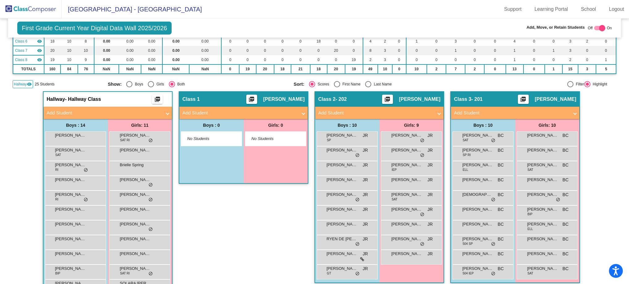
click at [24, 85] on span "Hallway" at bounding box center [20, 84] width 13 height 6
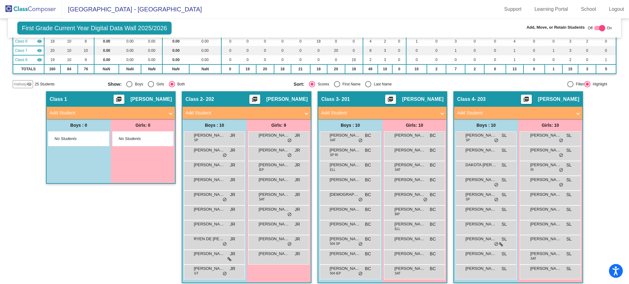
click at [24, 85] on span "Hallway" at bounding box center [20, 84] width 13 height 6
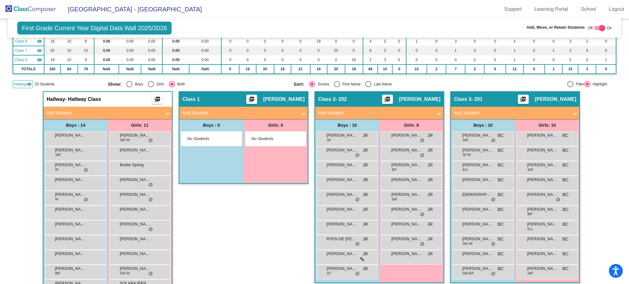
click at [24, 85] on span "Hallway" at bounding box center [20, 84] width 13 height 6
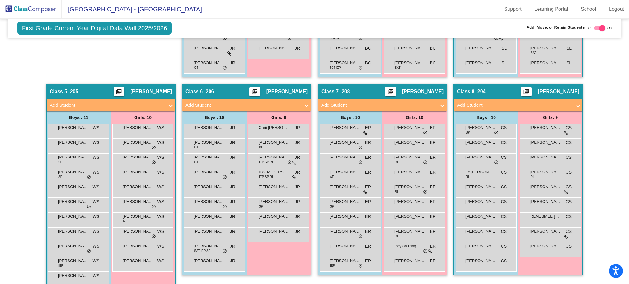
scroll to position [310, 0]
click at [166, 107] on span "Add Student" at bounding box center [110, 105] width 120 height 7
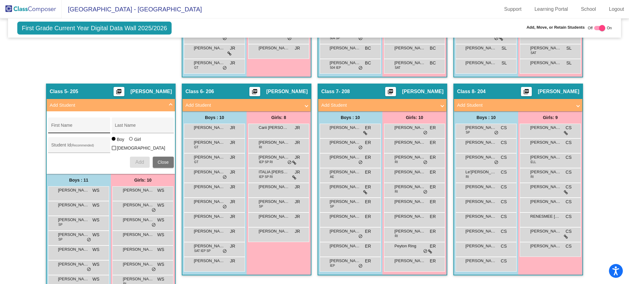
click at [81, 127] on input "First Name" at bounding box center [79, 127] width 56 height 5
type input "Evalina"
type input "Franco"
type input "37003"
click at [134, 143] on div "Girl" at bounding box center [137, 139] width 7 height 6
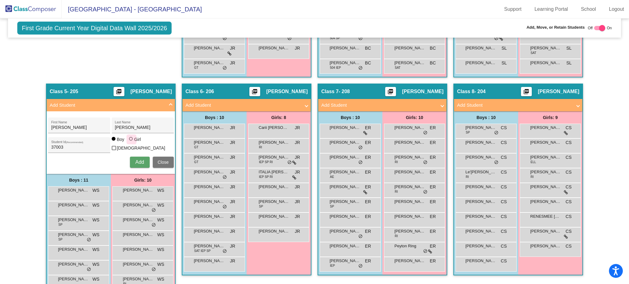
click at [132, 142] on input "Girl" at bounding box center [131, 142] width 0 height 0
radio input "true"
click at [135, 160] on span "Add" at bounding box center [139, 162] width 9 height 5
click at [155, 162] on button "Close" at bounding box center [163, 162] width 21 height 11
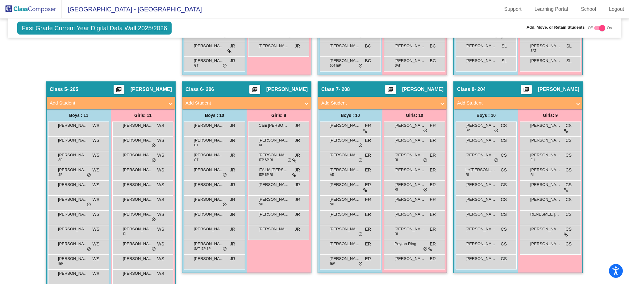
scroll to position [322, 0]
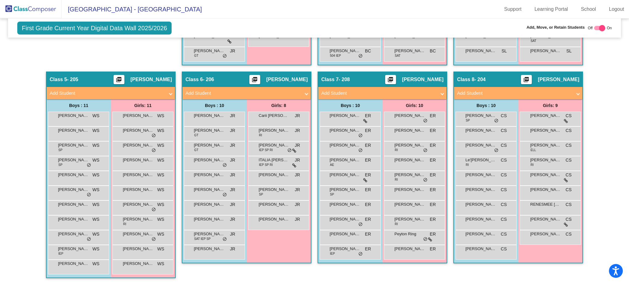
click at [282, 93] on mat-panel-title "Add Student" at bounding box center [243, 93] width 115 height 7
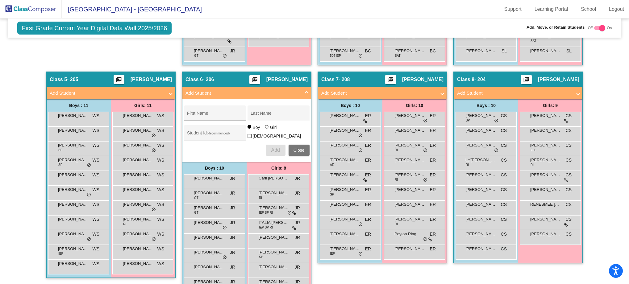
click at [233, 115] on input "First Name" at bounding box center [215, 115] width 56 height 5
type input "Pyrce"
type input "Wittner"
click at [265, 129] on div at bounding box center [267, 127] width 4 height 4
click at [267, 130] on input "Girl" at bounding box center [267, 130] width 0 height 0
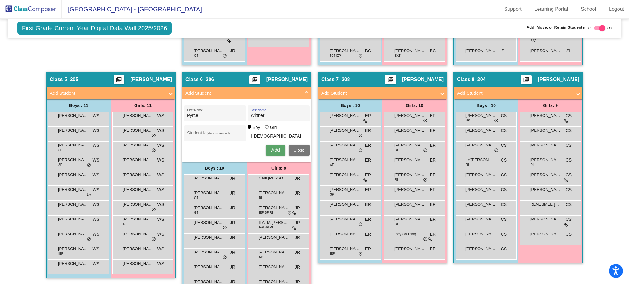
radio input "true"
click at [273, 148] on span "Add" at bounding box center [275, 150] width 9 height 5
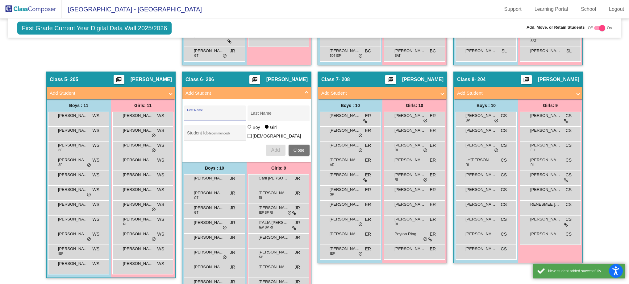
click at [216, 115] on input "First Name" at bounding box center [215, 115] width 56 height 5
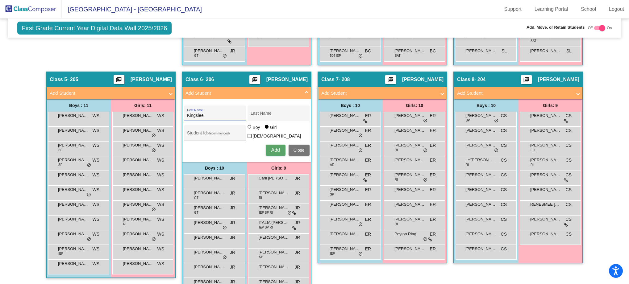
type input "Kingslee"
type input "Florez"
click at [272, 150] on span "Add" at bounding box center [275, 150] width 9 height 5
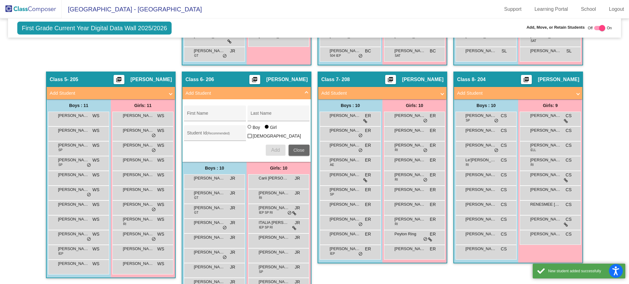
click at [304, 150] on button "Close" at bounding box center [299, 150] width 21 height 11
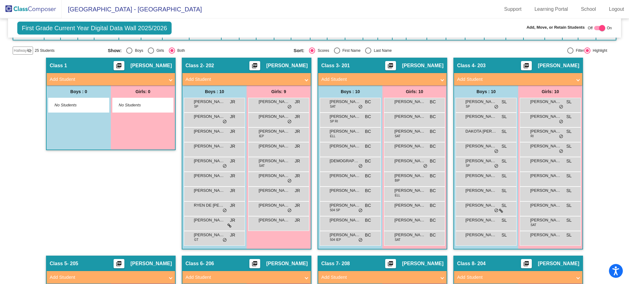
scroll to position [139, 0]
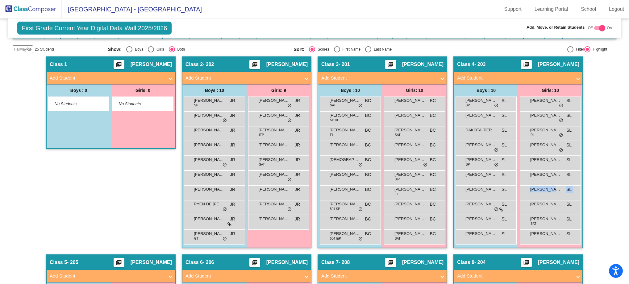
drag, startPoint x: 626, startPoint y: 195, endPoint x: 625, endPoint y: 202, distance: 6.8
click at [625, 202] on mat-sidenav-content "First Grade Current Year Digital Data Wall 2025/2026 Add, Move, or Retain Stude…" at bounding box center [314, 152] width 629 height 266
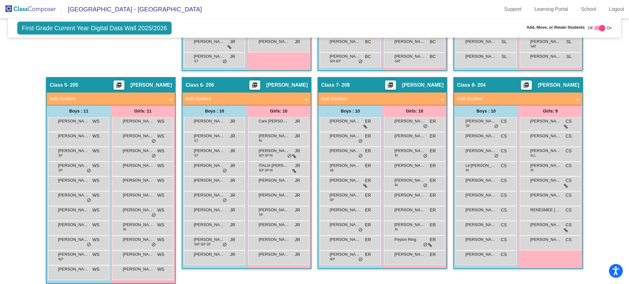
scroll to position [322, 0]
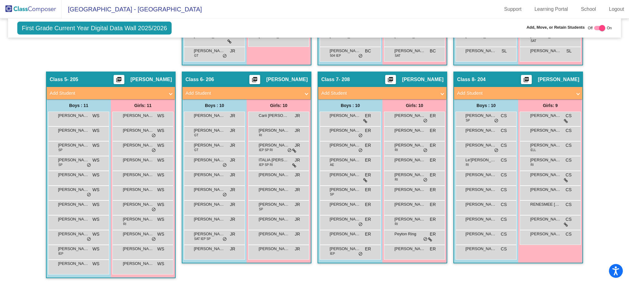
click at [42, 7] on img at bounding box center [31, 9] width 62 height 18
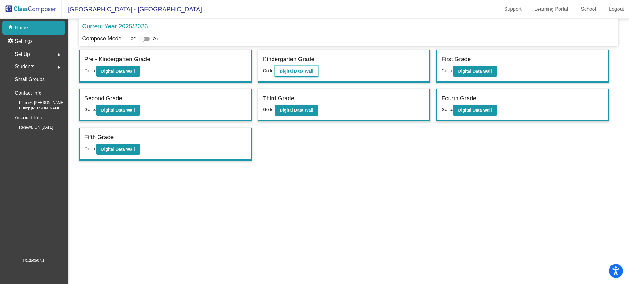
click at [300, 73] on b "Digital Data Wall" at bounding box center [297, 71] width 34 height 5
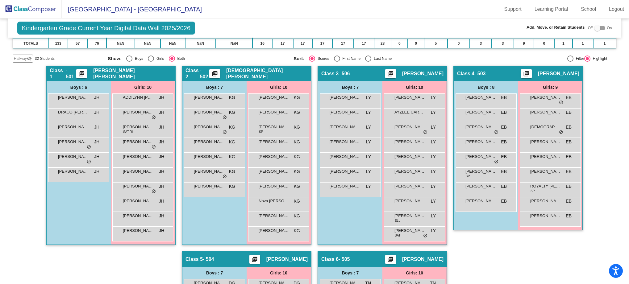
scroll to position [122, 0]
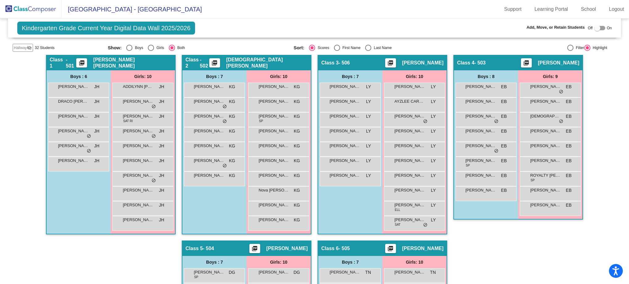
click at [595, 32] on div "Kindergarten Grade Current Year Digital Data Wall 2025/2026 Add, Move, or Retai…" at bounding box center [314, 28] width 613 height 19
click at [595, 29] on div at bounding box center [597, 28] width 6 height 6
checkbox input "true"
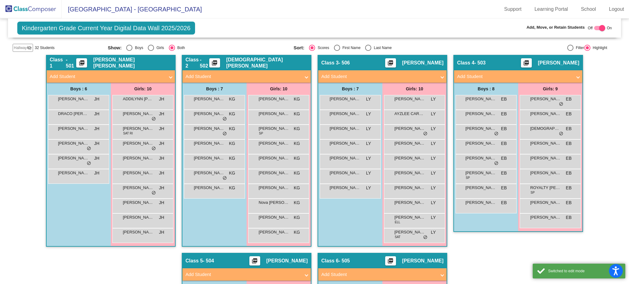
click at [84, 77] on mat-panel-title "Add Student" at bounding box center [107, 76] width 115 height 7
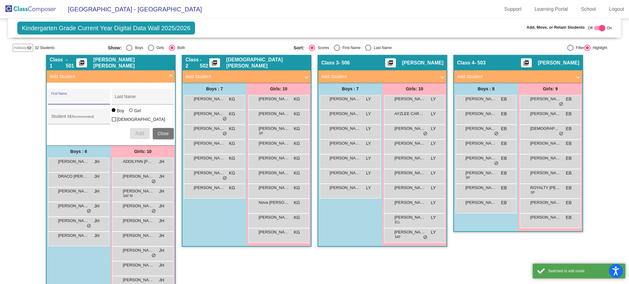
click at [75, 99] on input "First Name" at bounding box center [79, 99] width 56 height 5
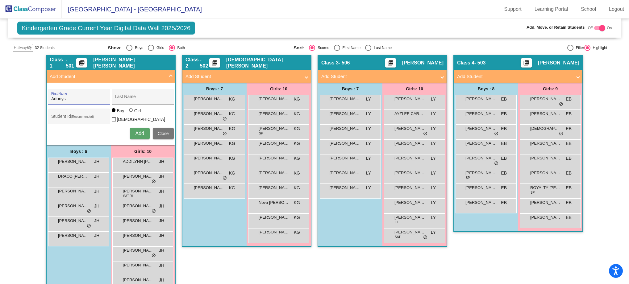
type input "Adonys"
type input "Rodriguez"
click at [130, 134] on button "Add" at bounding box center [140, 133] width 20 height 11
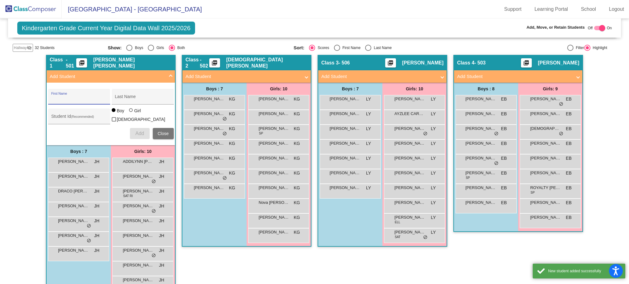
click at [155, 134] on button "Close" at bounding box center [163, 133] width 21 height 11
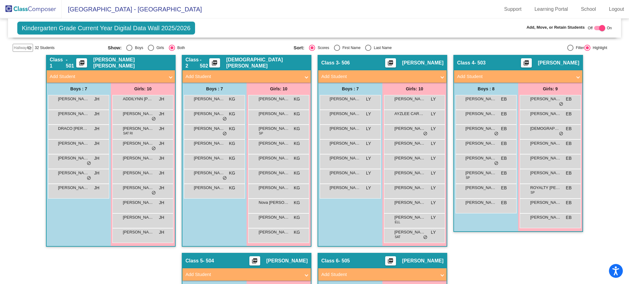
click at [37, 8] on img at bounding box center [31, 9] width 62 height 18
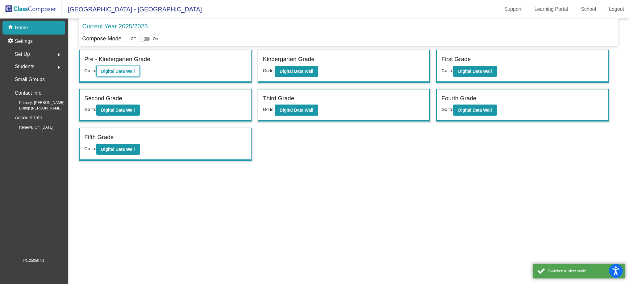
click at [124, 75] on button "Digital Data Wall" at bounding box center [118, 71] width 44 height 11
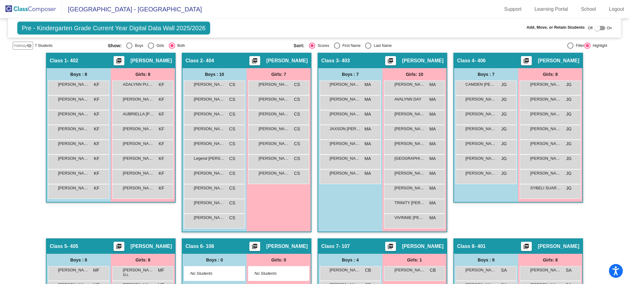
scroll to position [116, 0]
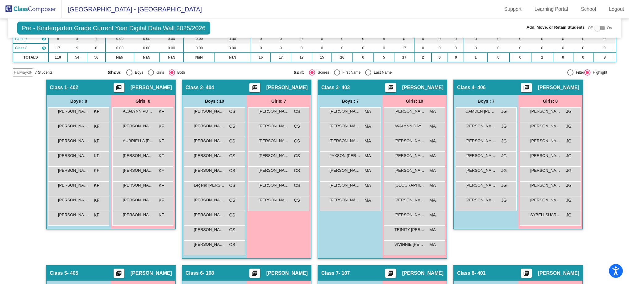
click at [597, 29] on div at bounding box center [597, 28] width 6 height 6
checkbox input "true"
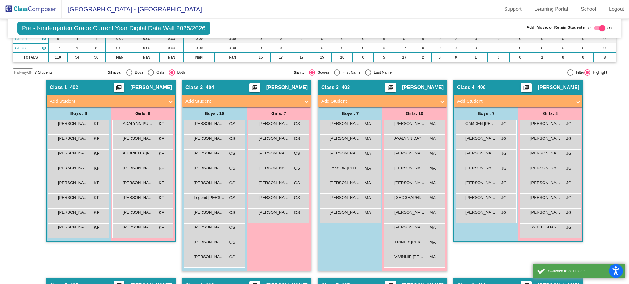
click at [553, 102] on mat-panel-title "Add Student" at bounding box center [514, 101] width 115 height 7
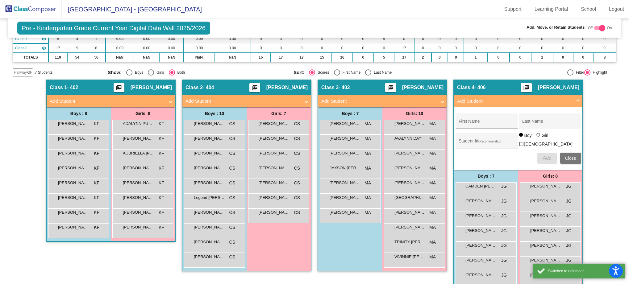
click at [502, 121] on div "First Name" at bounding box center [487, 123] width 56 height 13
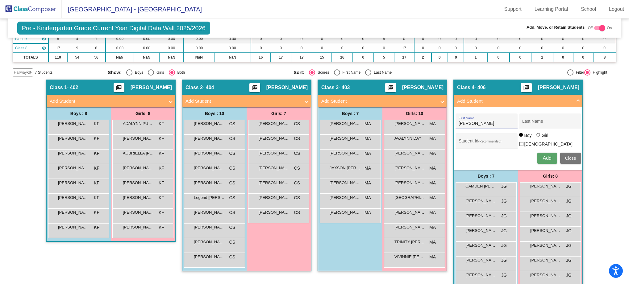
type input "Avery"
type input "Gonzales"
click at [551, 156] on button "Add" at bounding box center [547, 158] width 20 height 11
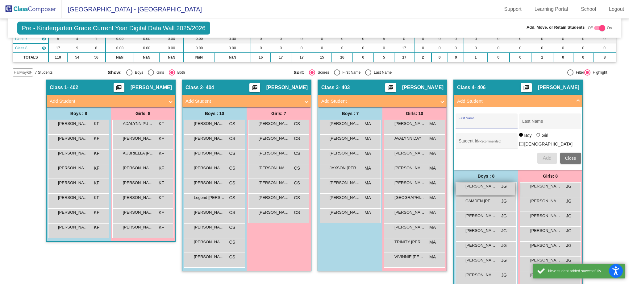
click at [494, 187] on span "Avery Gonzales" at bounding box center [481, 186] width 31 height 6
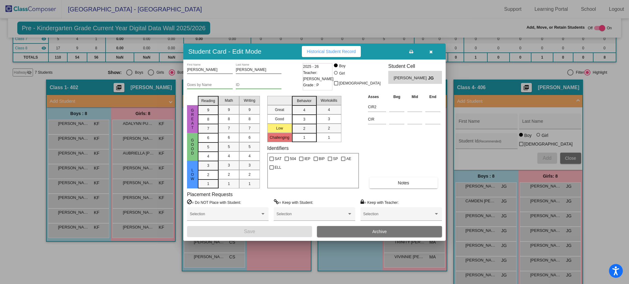
click at [334, 74] on div "2025 - 26 Teacher: Jessica Gentry Grade : P" at bounding box center [317, 78] width 33 height 30
click at [334, 73] on div "2025 - 26 Teacher: Jessica Gentry Grade : P" at bounding box center [317, 78] width 33 height 30
click at [338, 73] on div at bounding box center [336, 73] width 4 height 4
click at [336, 76] on input "Girl" at bounding box center [336, 76] width 0 height 0
radio input "true"
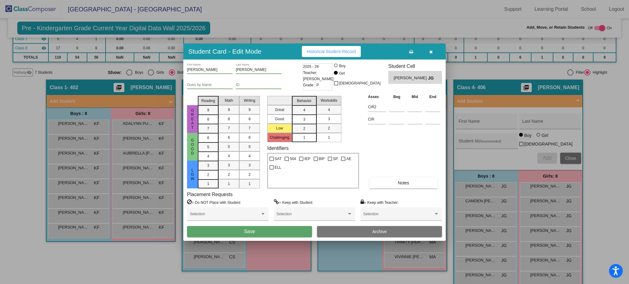
click at [291, 230] on button "Save" at bounding box center [249, 231] width 125 height 11
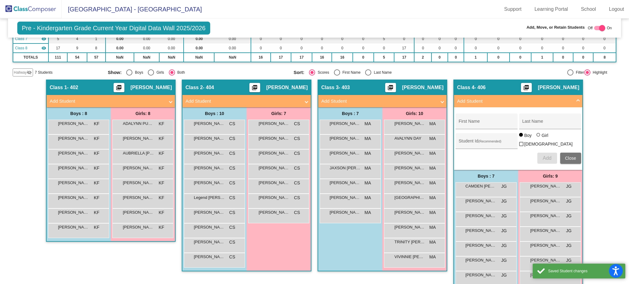
click at [575, 156] on button "Close" at bounding box center [570, 158] width 21 height 11
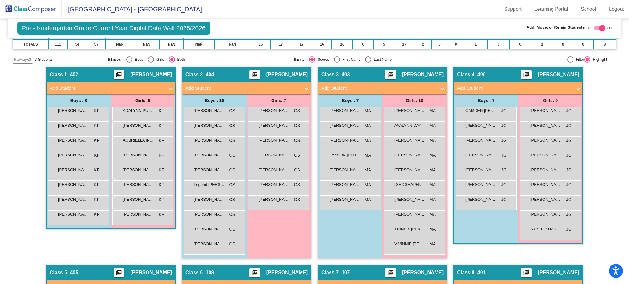
scroll to position [132, 0]
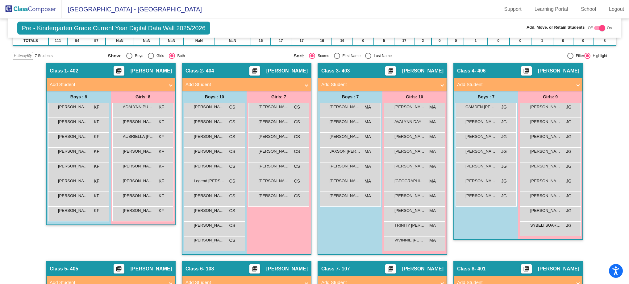
click at [31, 9] on img at bounding box center [31, 9] width 62 height 18
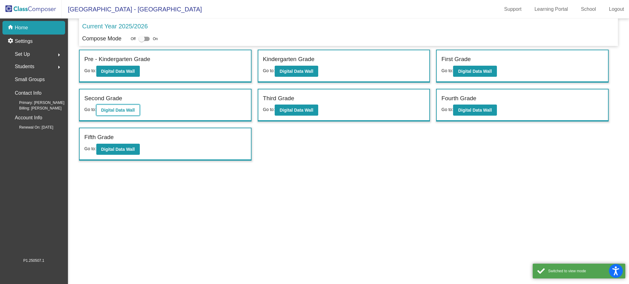
click at [124, 106] on button "Digital Data Wall" at bounding box center [118, 110] width 44 height 11
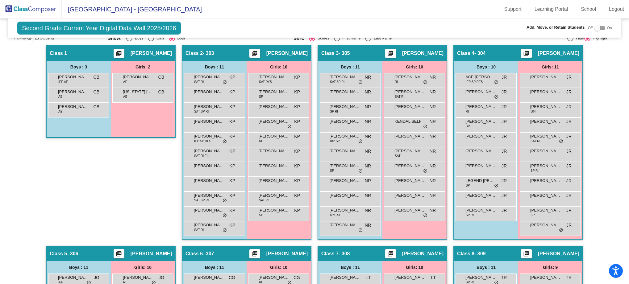
scroll to position [154, 0]
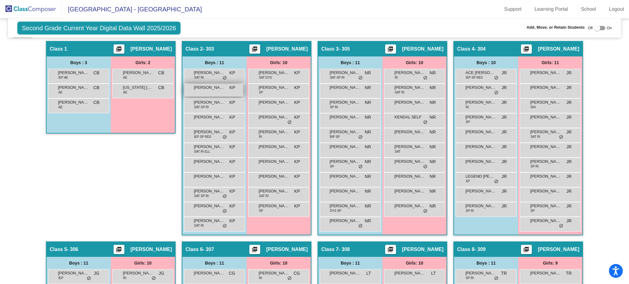
click at [235, 91] on div "Barry Murphy KP lock do_not_disturb_alt" at bounding box center [213, 90] width 59 height 13
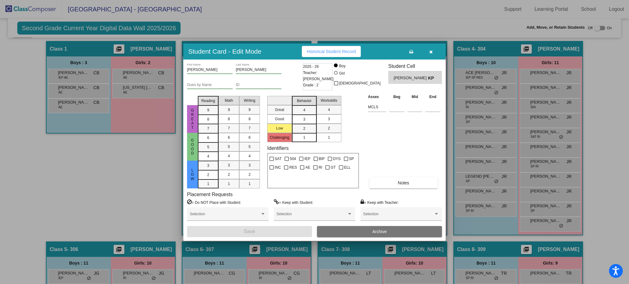
click at [601, 28] on div at bounding box center [314, 142] width 629 height 284
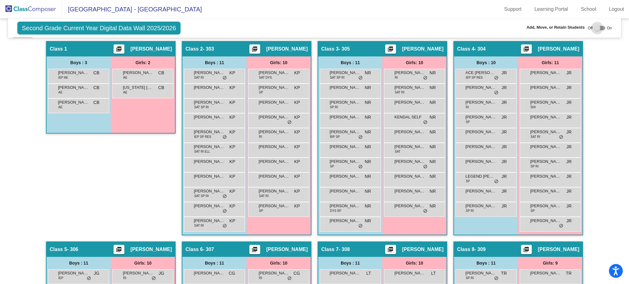
click at [596, 30] on div at bounding box center [597, 28] width 6 height 6
checkbox input "true"
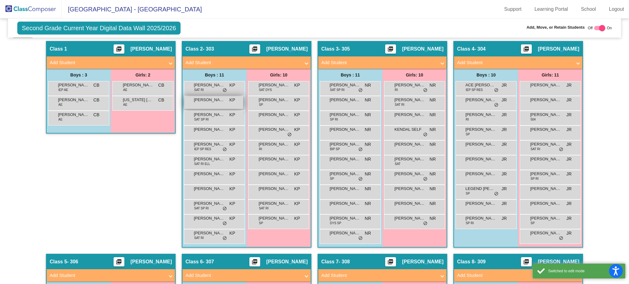
click at [233, 101] on span "KP" at bounding box center [232, 100] width 6 height 6
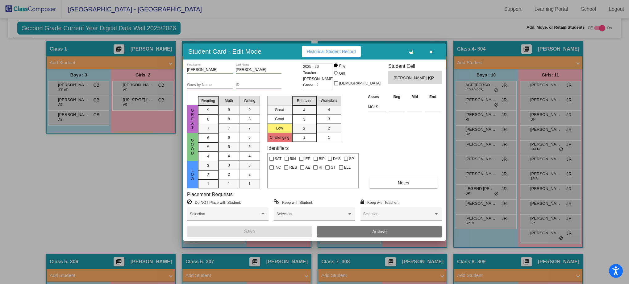
click at [247, 70] on input "Murphy" at bounding box center [259, 70] width 46 height 4
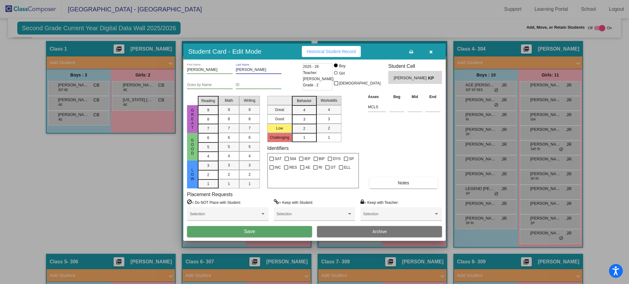
type input "Murphey"
click at [247, 83] on input "ID" at bounding box center [259, 85] width 46 height 4
type input "36167"
click at [289, 233] on button "Save" at bounding box center [249, 231] width 125 height 11
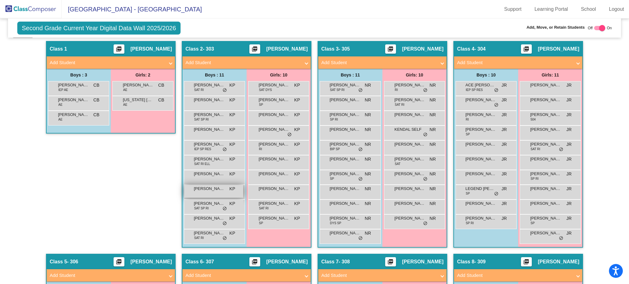
click at [203, 193] on div "Kallen Lopez KP lock do_not_disturb_alt" at bounding box center [213, 191] width 59 height 13
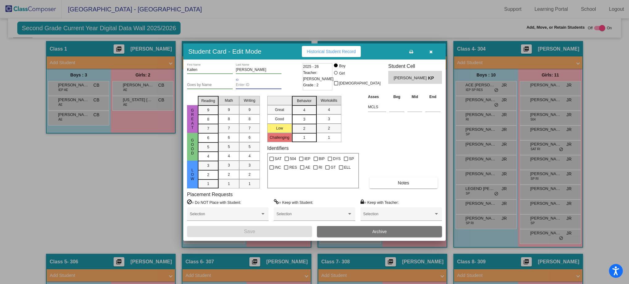
click at [244, 84] on input "ID" at bounding box center [259, 85] width 46 height 4
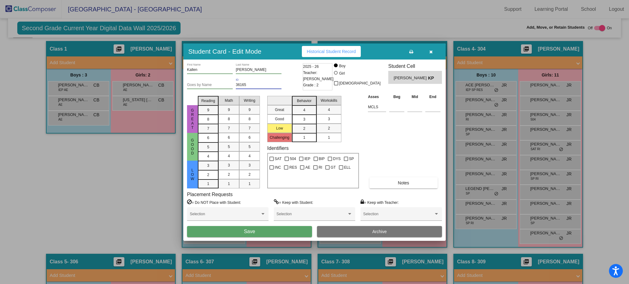
type input "36165"
click at [290, 230] on button "Save" at bounding box center [249, 231] width 125 height 11
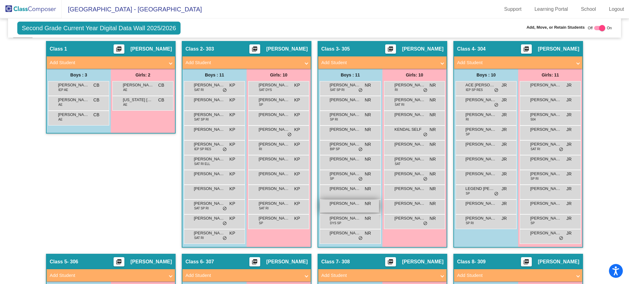
click at [349, 208] on div "Mateo Eguia NR lock do_not_disturb_alt" at bounding box center [349, 206] width 59 height 13
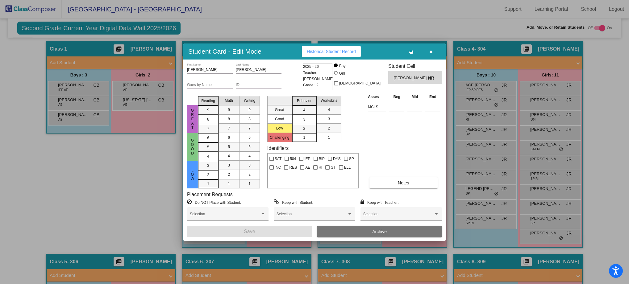
click at [252, 88] on div "ID" at bounding box center [259, 83] width 46 height 10
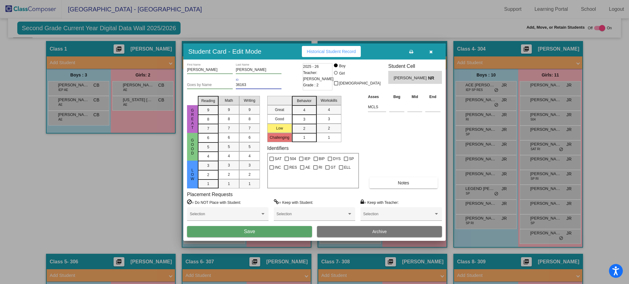
type input "36163"
click at [283, 241] on div at bounding box center [314, 142] width 629 height 284
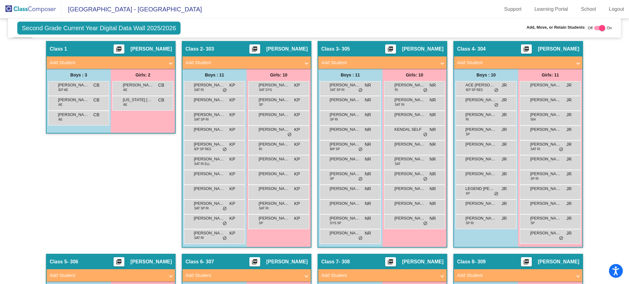
click at [0, 0] on div "Girls: 10 ALLISON CHAVEZ SAT DYS KP lock do_not_disturb_alt BROOKLYN GARCIA SP …" at bounding box center [0, 0] width 0 height 0
click at [349, 206] on span "Mateo Eguia" at bounding box center [345, 204] width 31 height 6
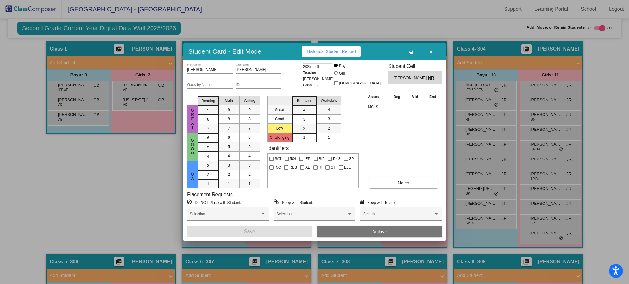
click at [260, 89] on div "ID" at bounding box center [259, 85] width 46 height 15
click at [258, 87] on div "ID" at bounding box center [259, 83] width 46 height 10
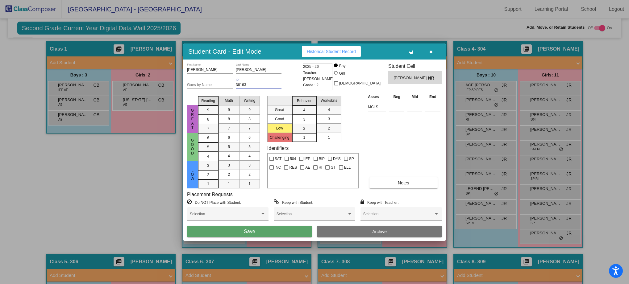
type input "36163"
click at [267, 235] on button "Save" at bounding box center [249, 231] width 125 height 11
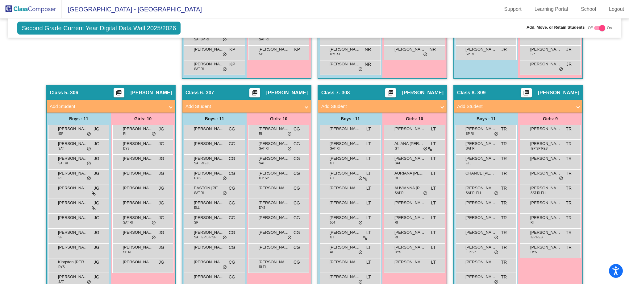
scroll to position [337, 0]
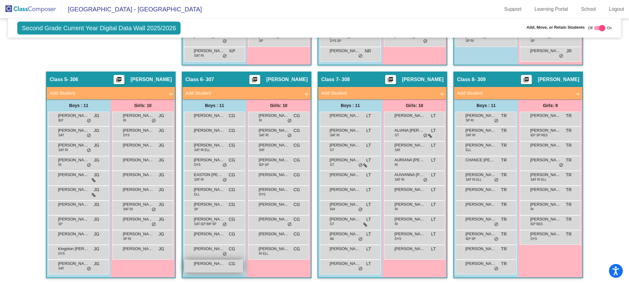
click at [236, 265] on div "Reynundo Bejaran CG lock do_not_disturb_alt" at bounding box center [213, 266] width 59 height 13
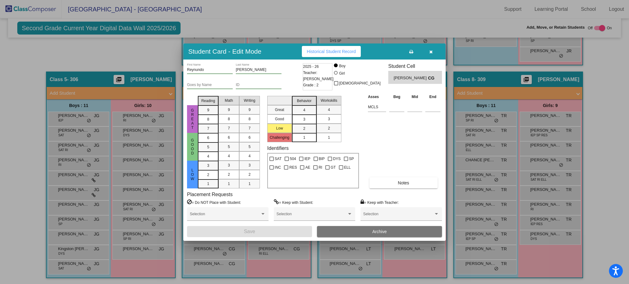
click at [253, 87] on div "ID" at bounding box center [259, 83] width 46 height 10
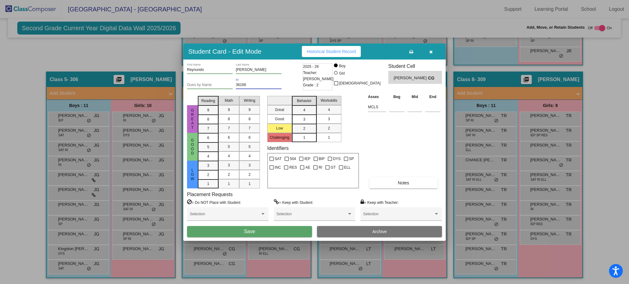
type input "36166"
click at [265, 232] on button "Save" at bounding box center [249, 231] width 125 height 11
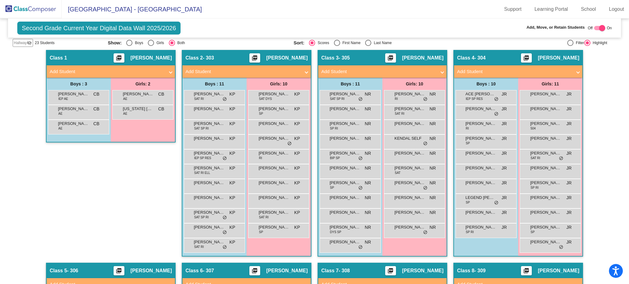
scroll to position [143, 0]
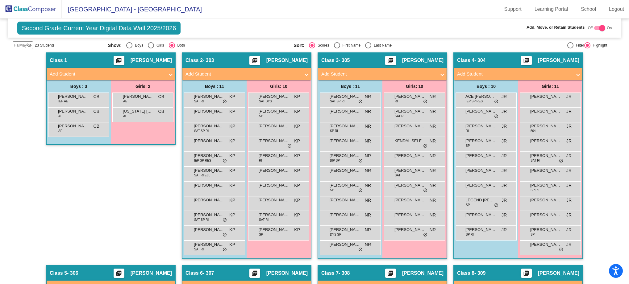
click at [31, 8] on img at bounding box center [31, 9] width 62 height 18
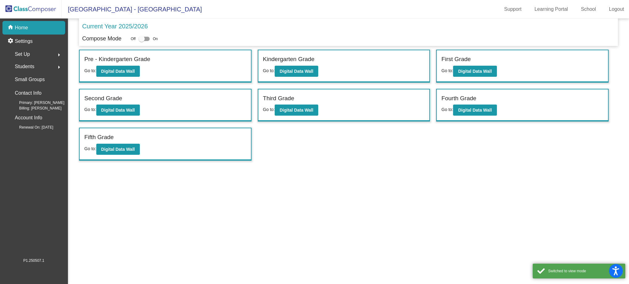
click at [27, 31] on p "Home" at bounding box center [21, 27] width 13 height 7
